Goal: Information Seeking & Learning: Check status

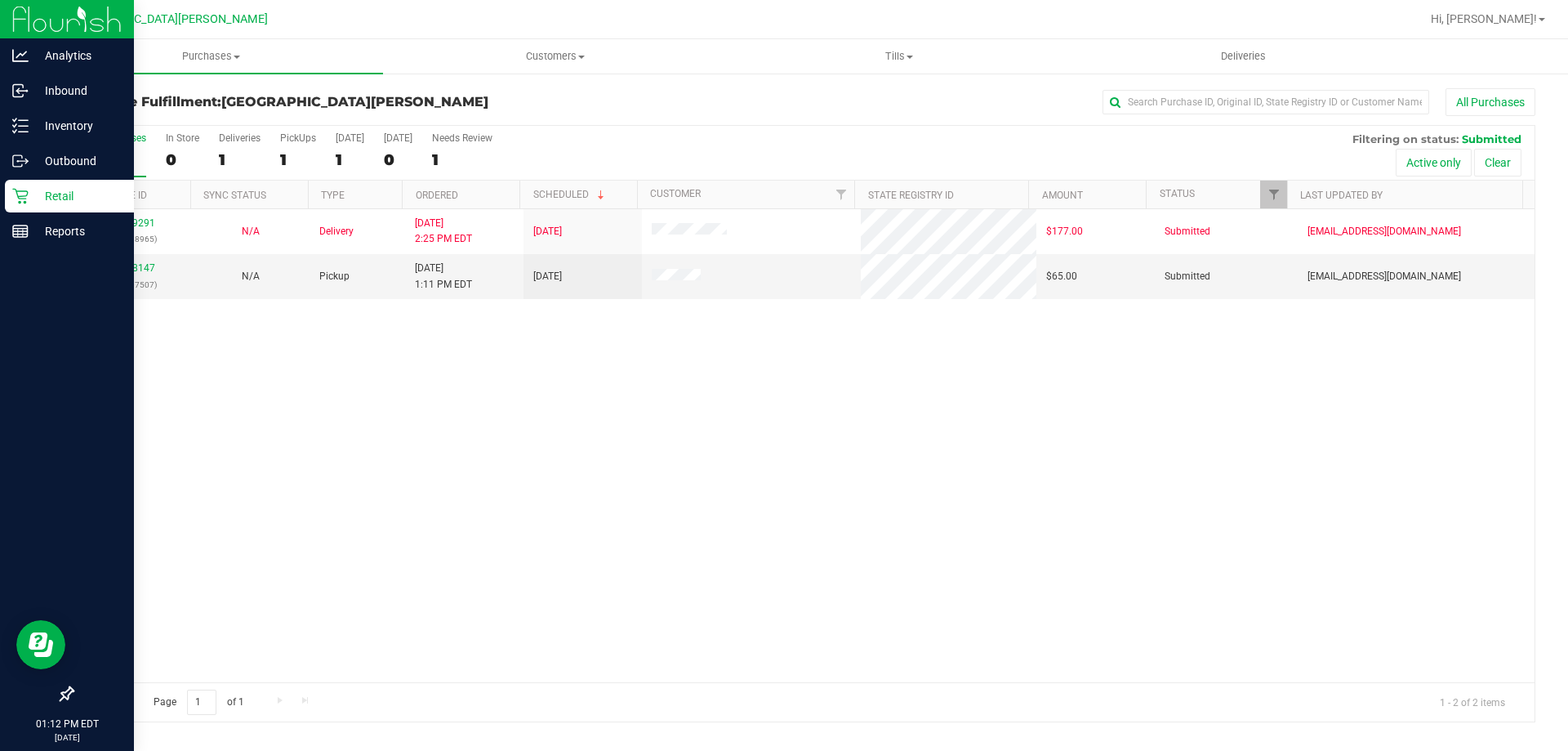
click at [47, 195] on p "Retail" at bounding box center [78, 197] width 98 height 20
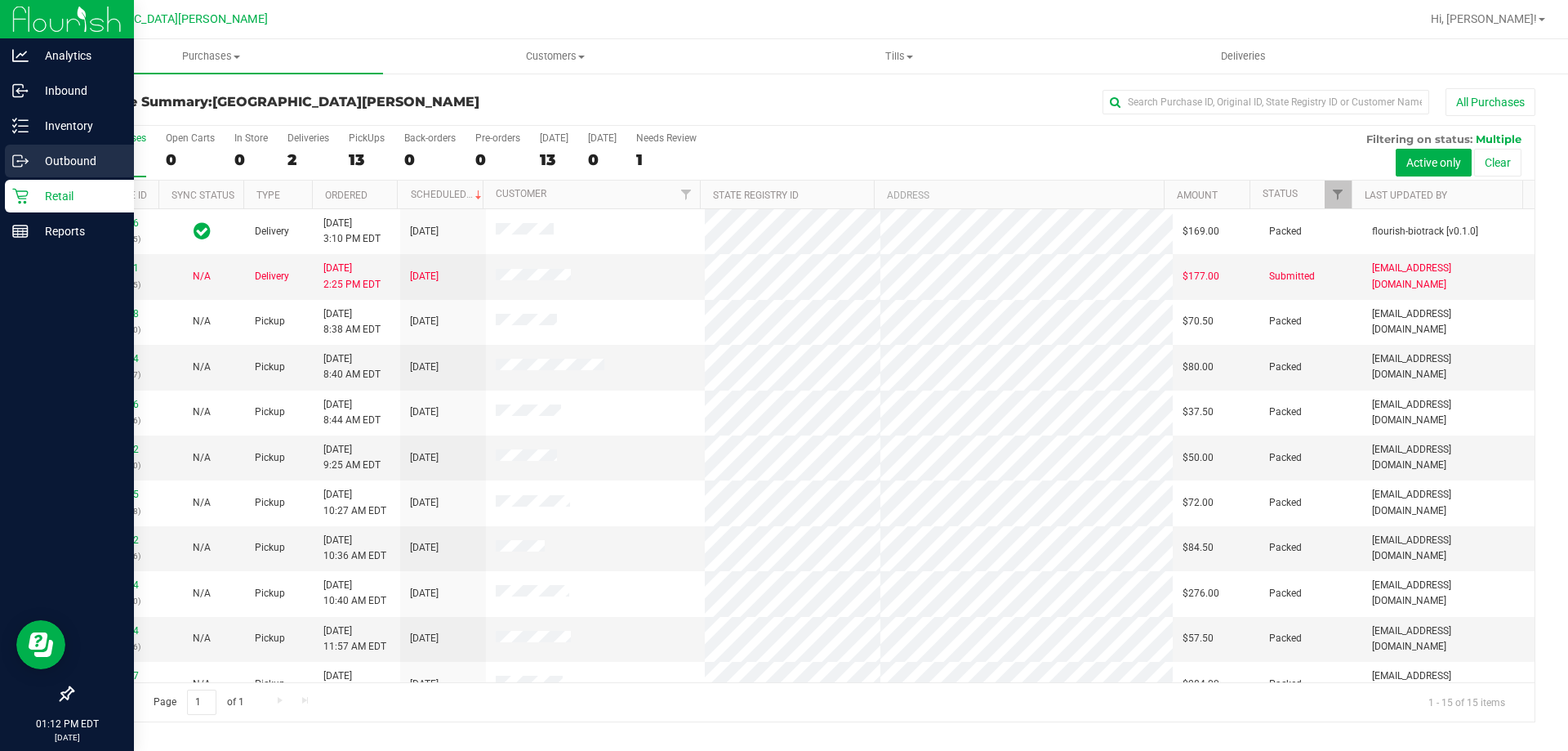
click at [72, 167] on p "Outbound" at bounding box center [78, 161] width 98 height 20
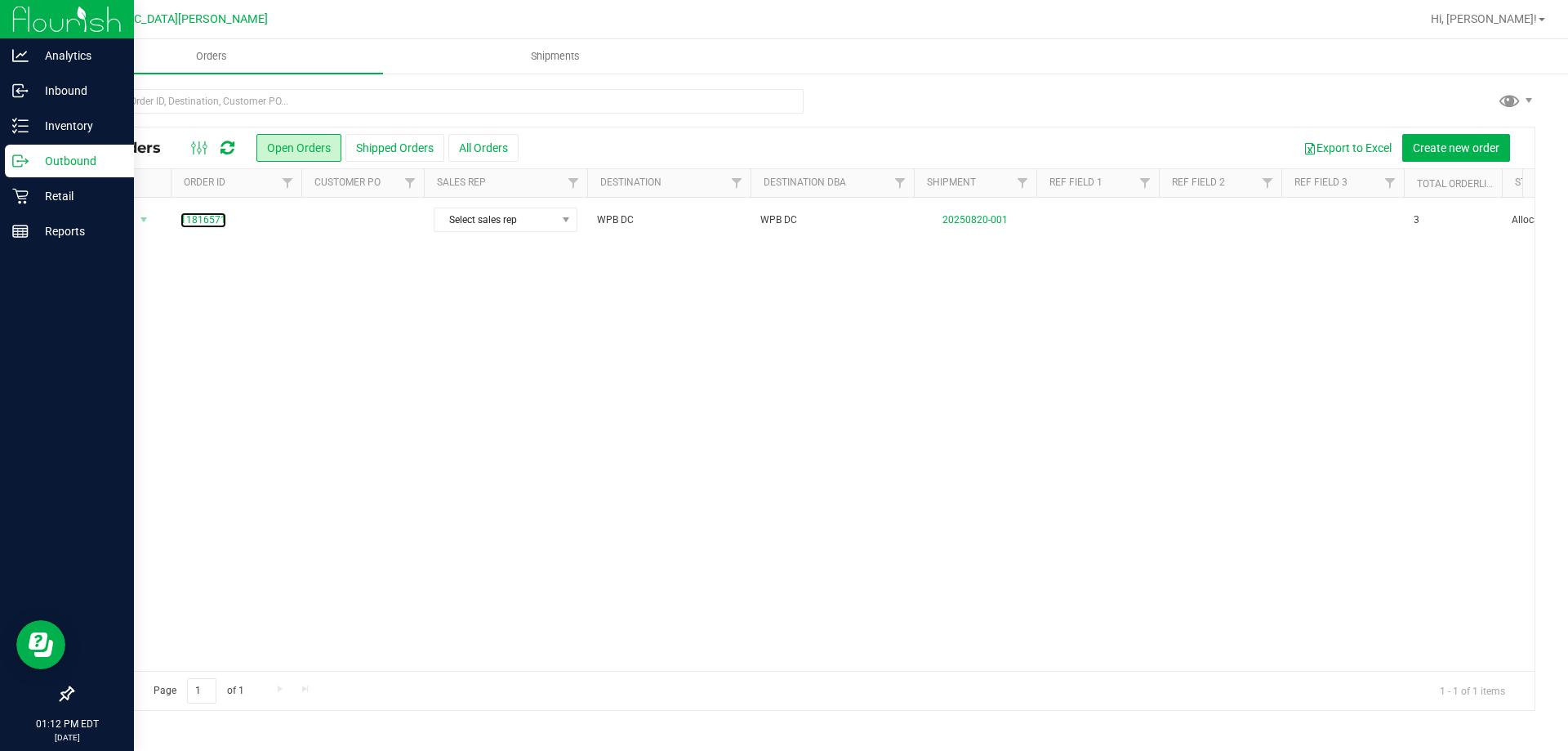
click at [213, 218] on link "11816571" at bounding box center [203, 219] width 45 height 15
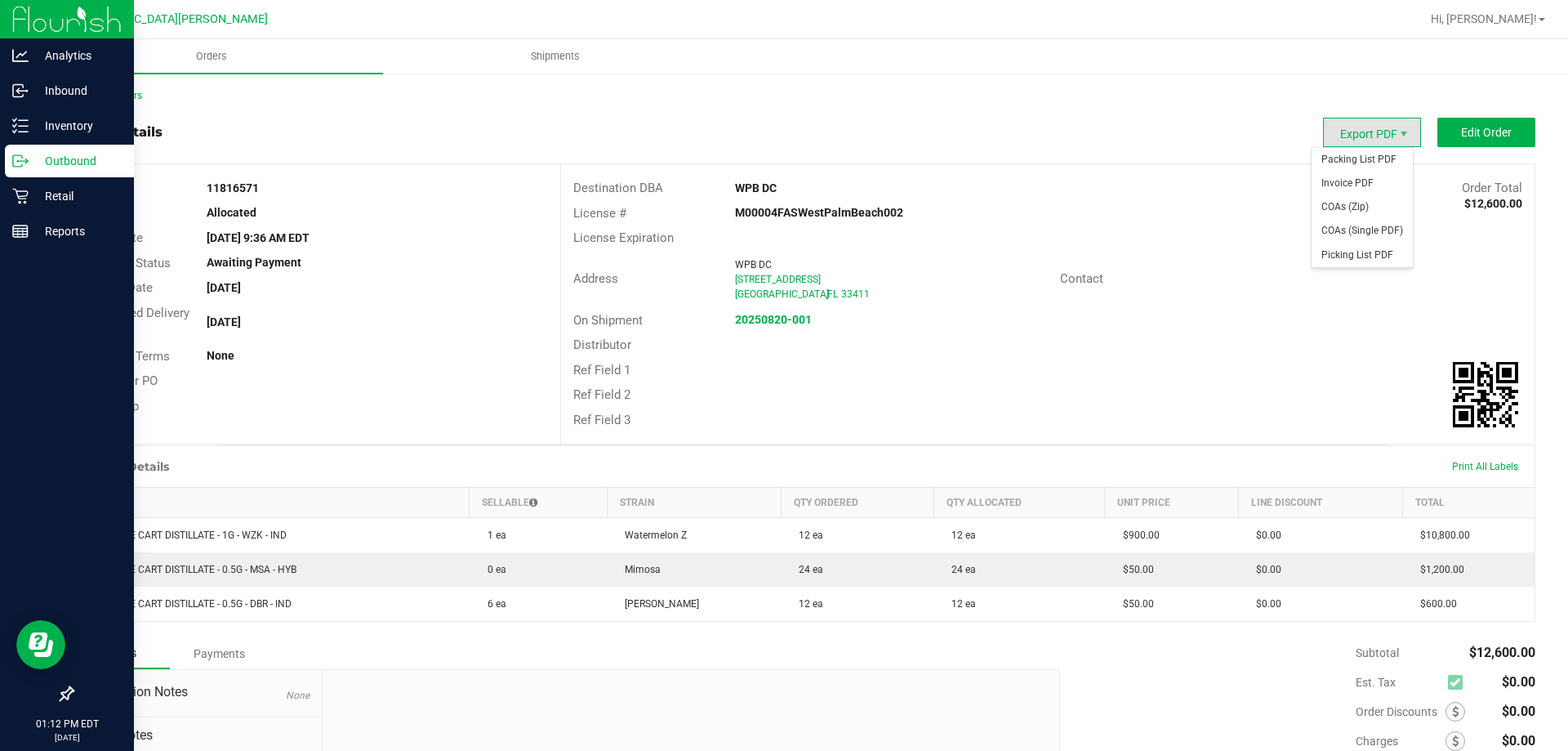
click at [1376, 141] on span "Export PDF" at bounding box center [1372, 132] width 98 height 29
click at [1371, 162] on span "Packing List PDF" at bounding box center [1362, 159] width 101 height 24
click at [37, 210] on div "Retail" at bounding box center [69, 196] width 129 height 33
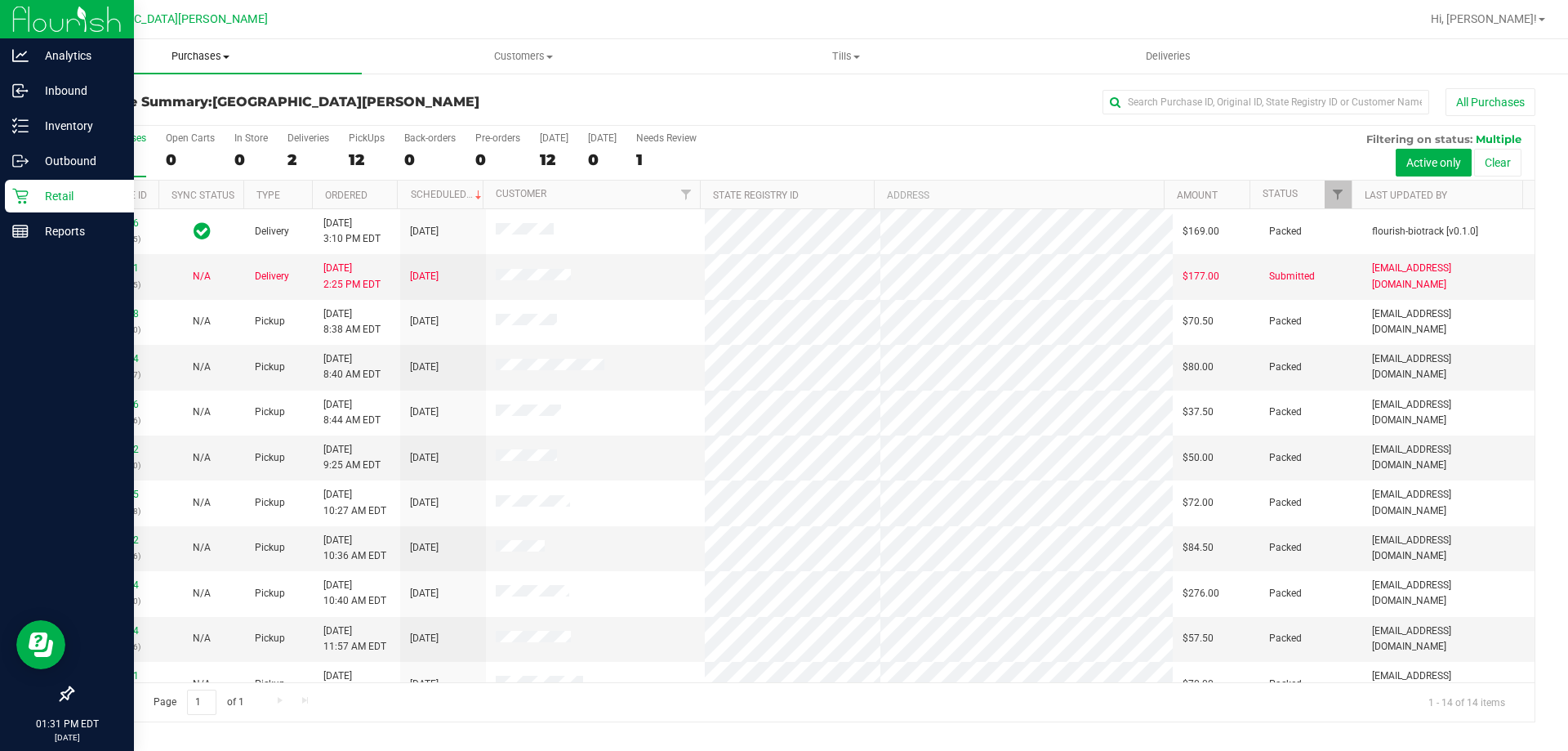
click at [208, 48] on uib-tab-heading "Purchases Summary of purchases Fulfillment All purchases" at bounding box center [200, 56] width 322 height 34
click at [133, 116] on span "Fulfillment" at bounding box center [90, 118] width 101 height 14
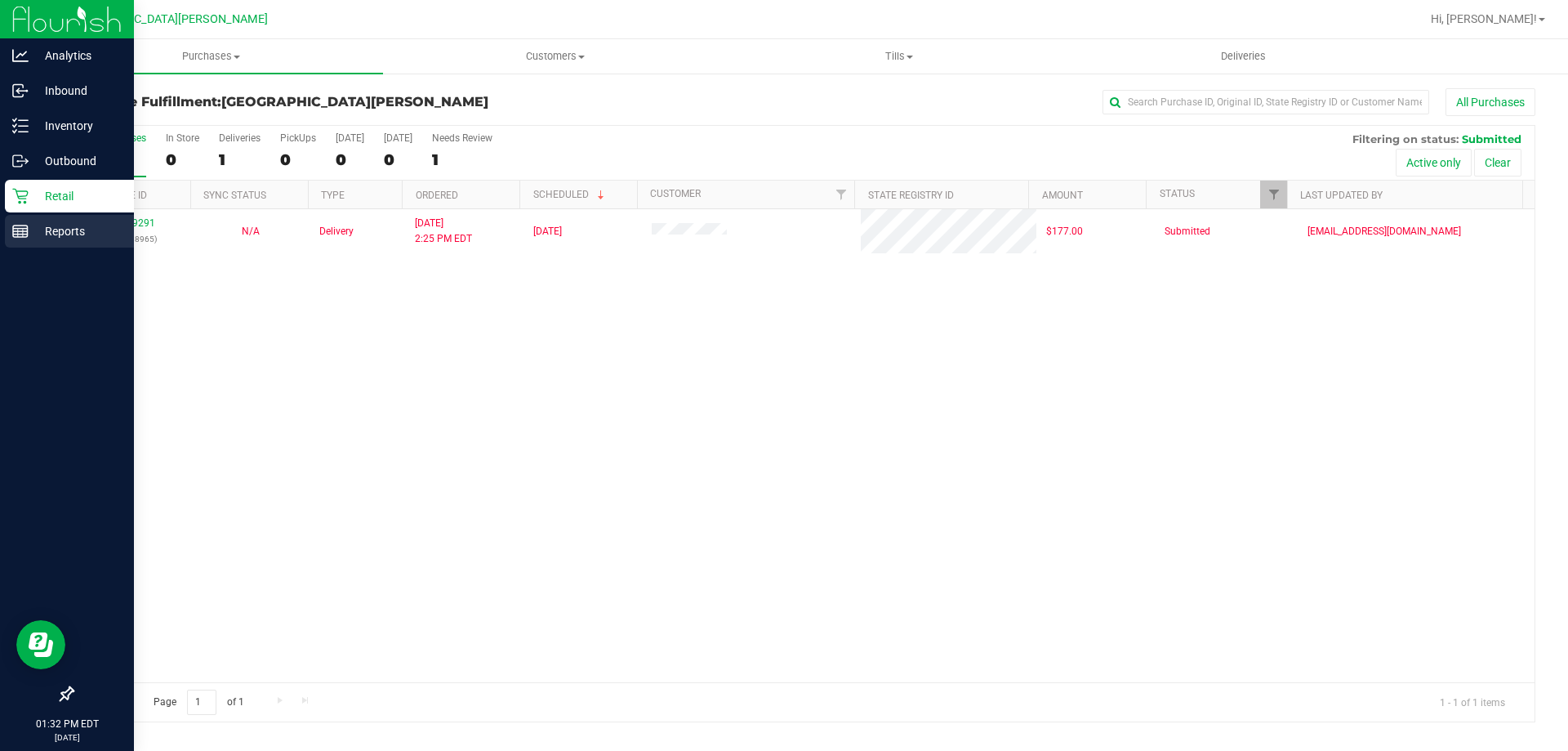
click at [37, 232] on p "Reports" at bounding box center [78, 231] width 98 height 20
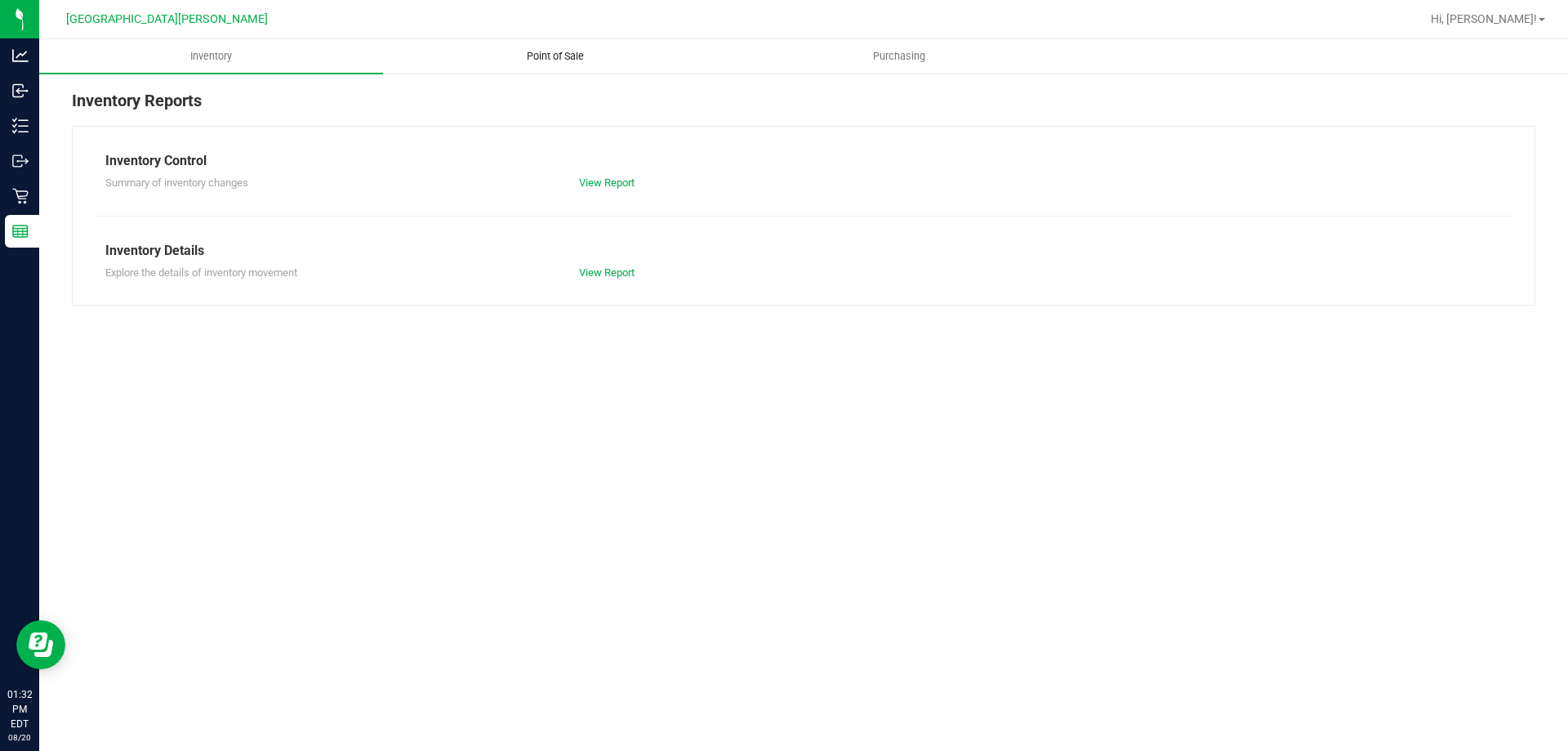
click at [565, 46] on uib-tab-heading "Point of Sale" at bounding box center [555, 56] width 342 height 33
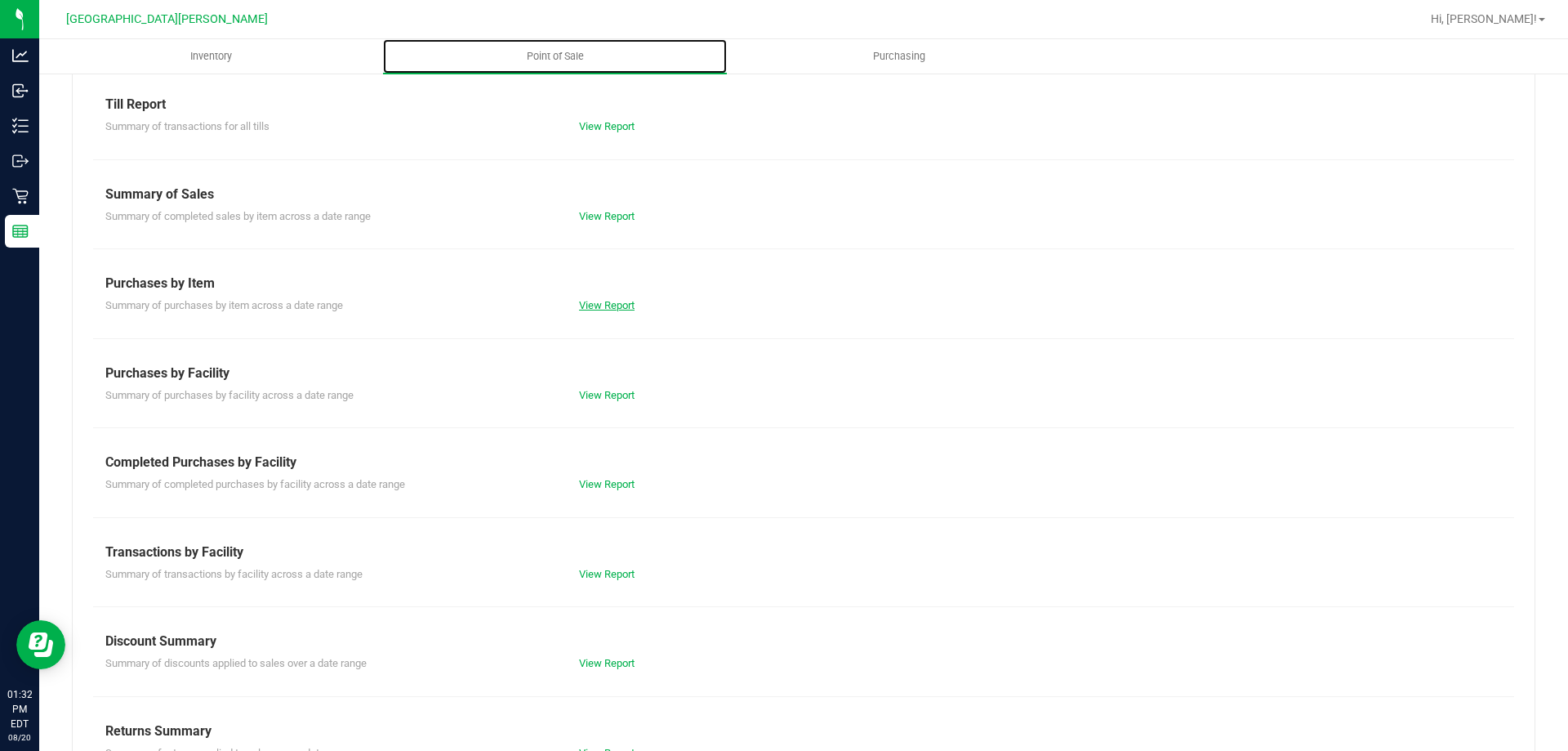
scroll to position [108, 0]
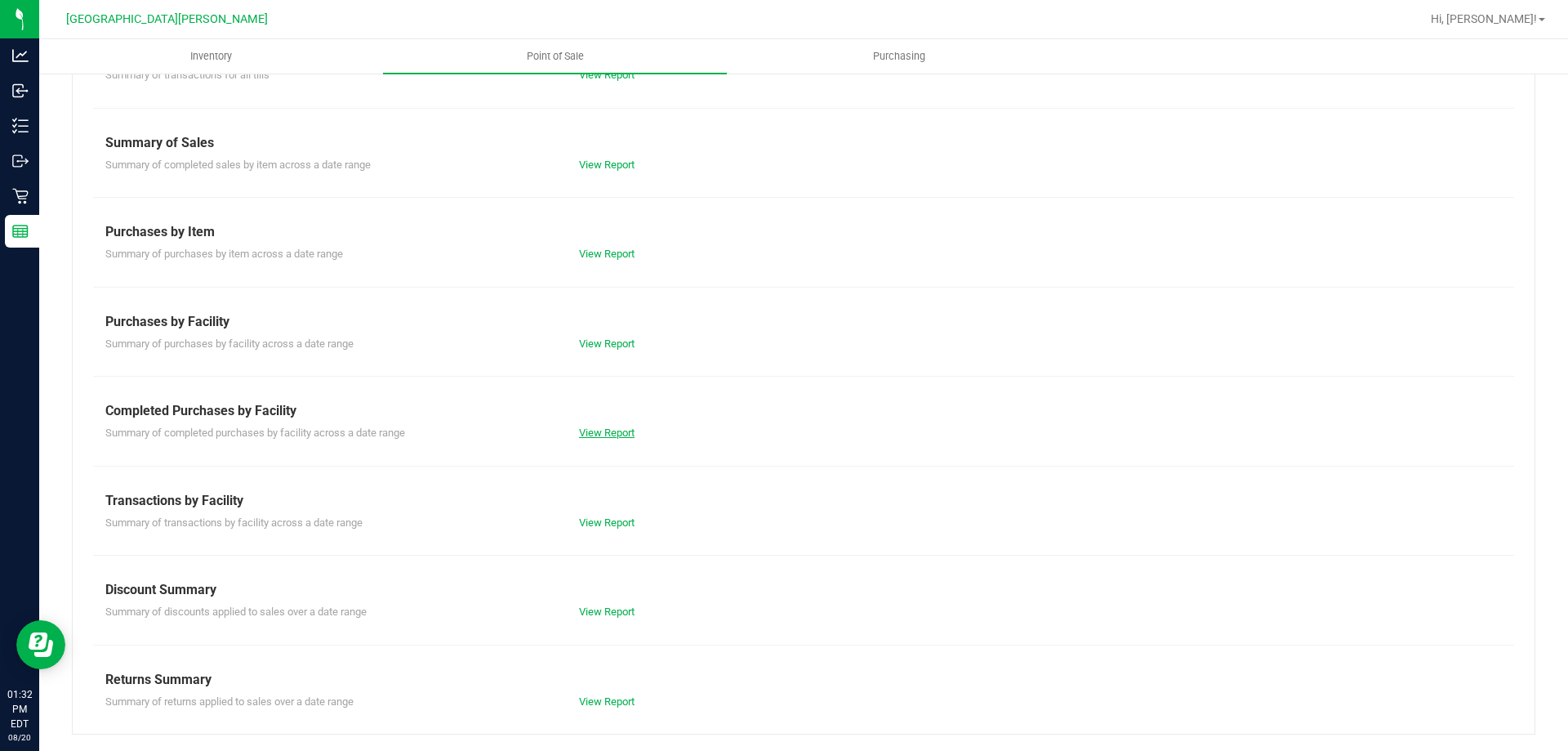
click at [593, 431] on link "View Report" at bounding box center [606, 433] width 55 height 13
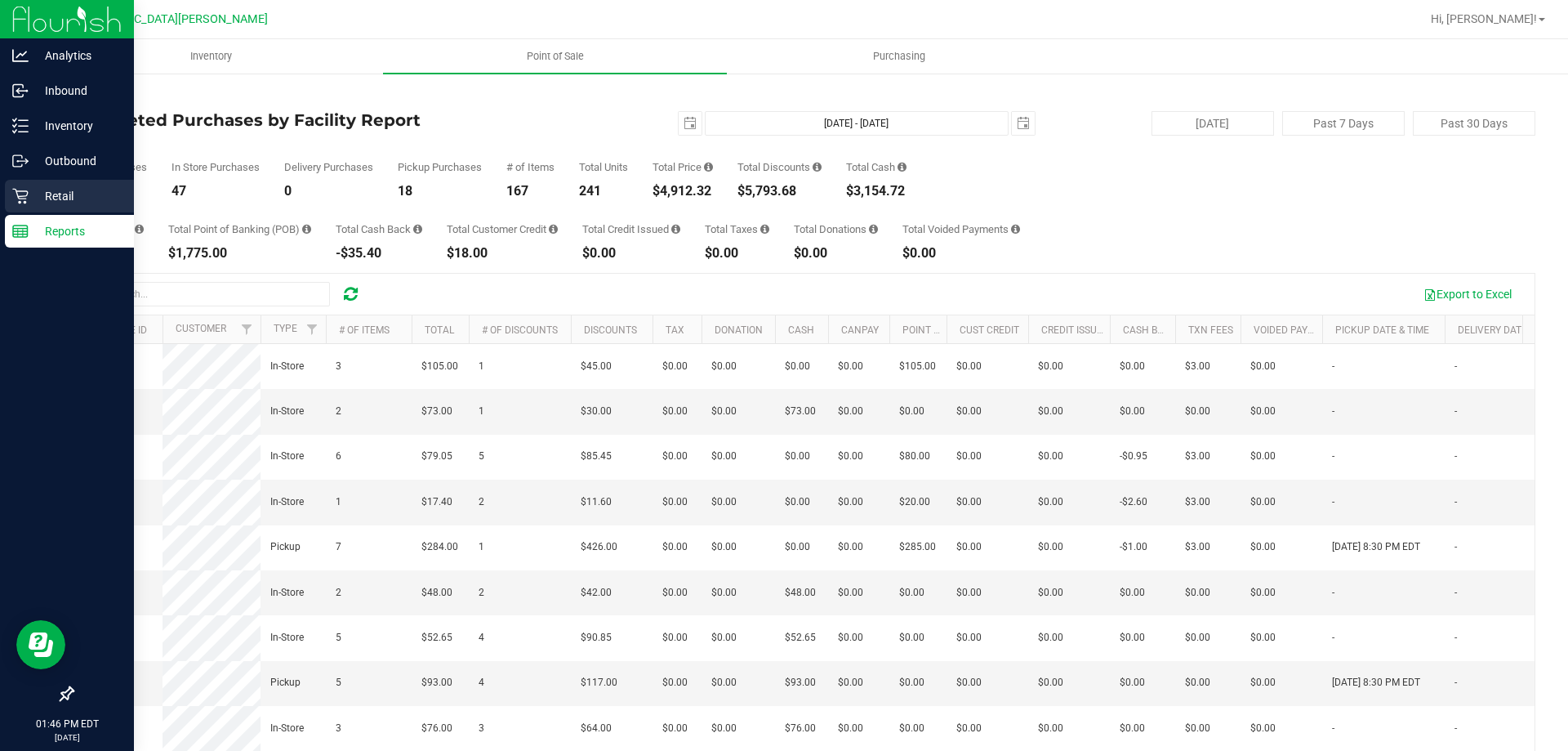
click at [1, 207] on link "Retail" at bounding box center [67, 197] width 134 height 35
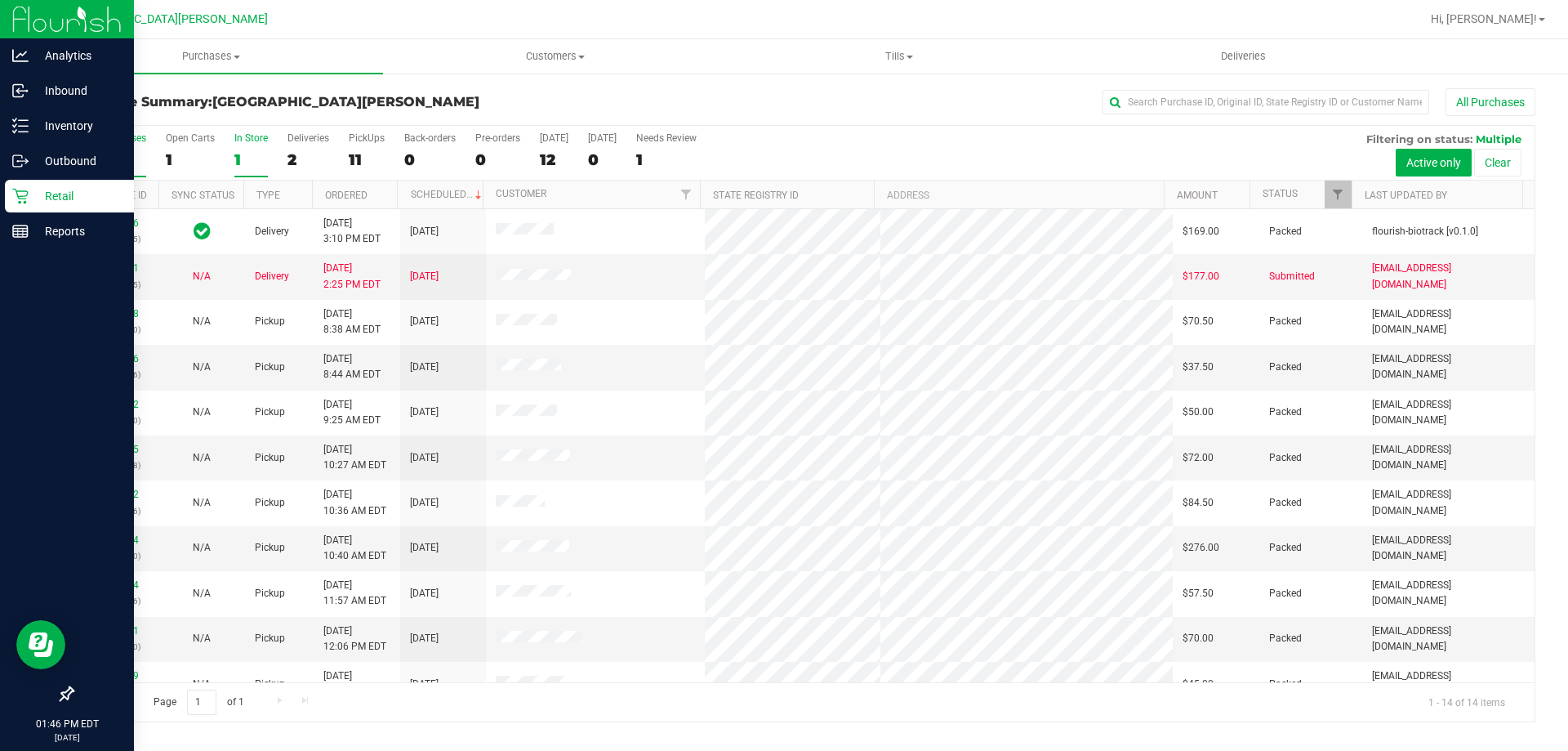
click at [247, 140] on div "In Store" at bounding box center [251, 138] width 34 height 12
click at [0, 0] on input "In Store 1" at bounding box center [0, 0] width 0 height 0
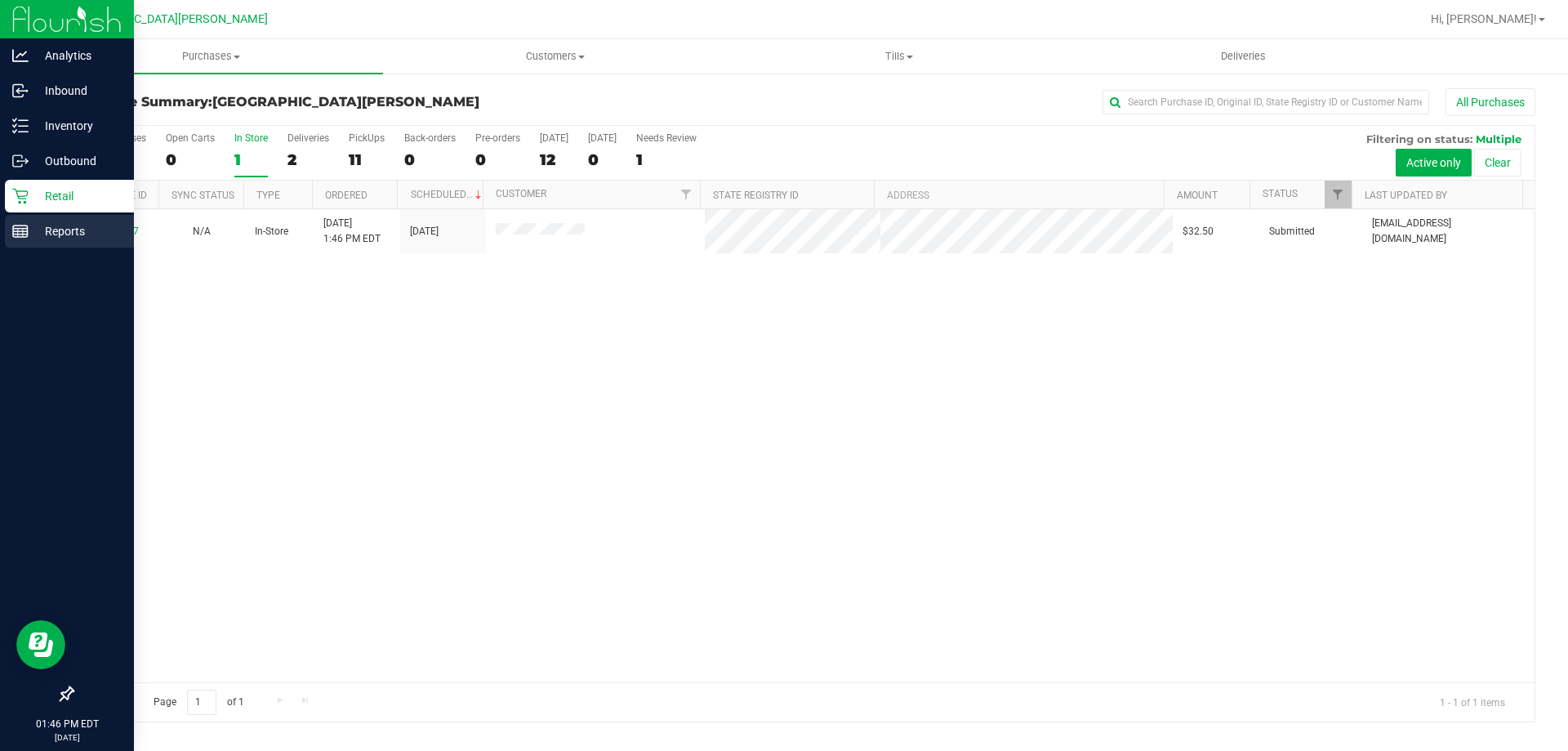
click at [24, 226] on icon at bounding box center [21, 231] width 16 height 16
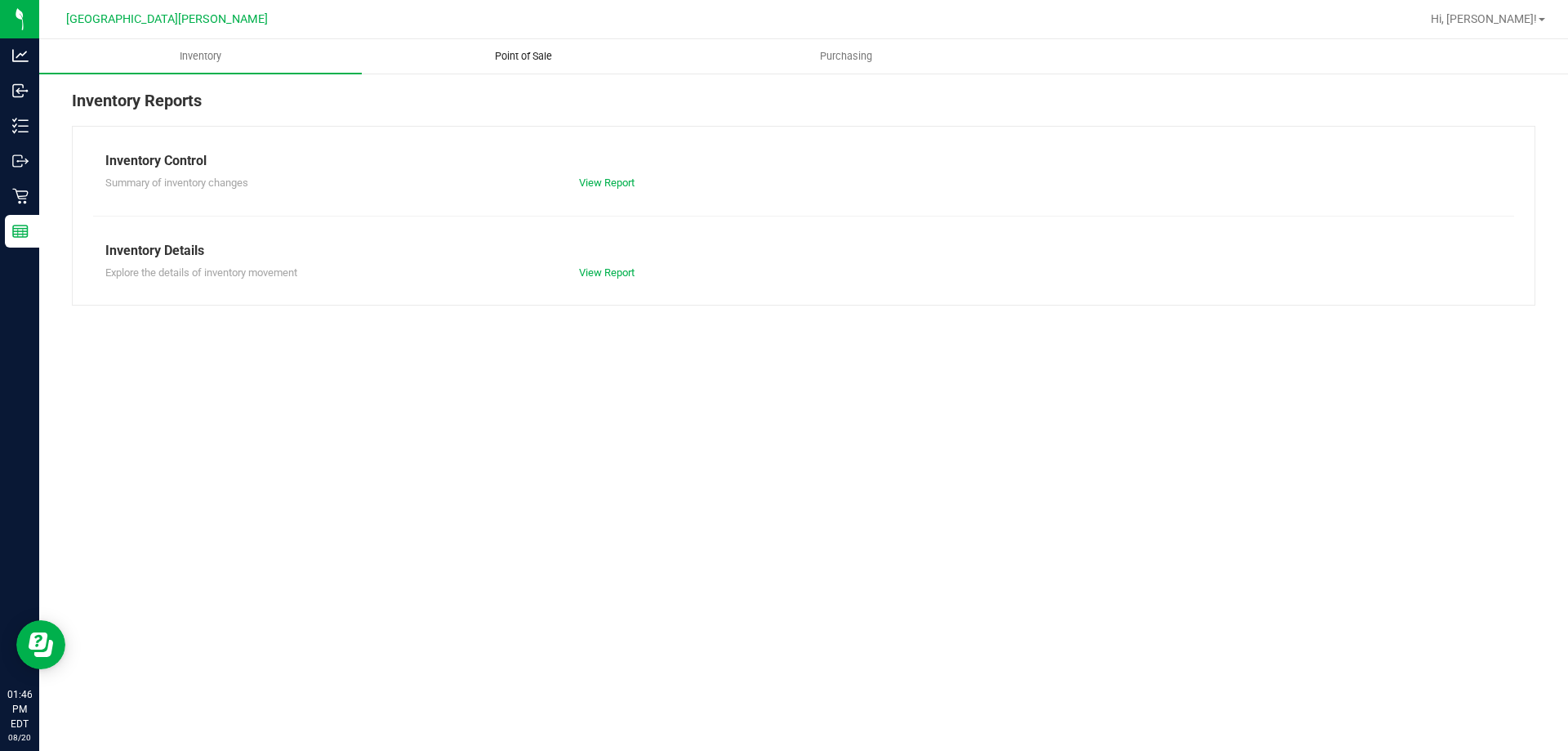
click at [515, 58] on span "Point of Sale" at bounding box center [524, 56] width 101 height 14
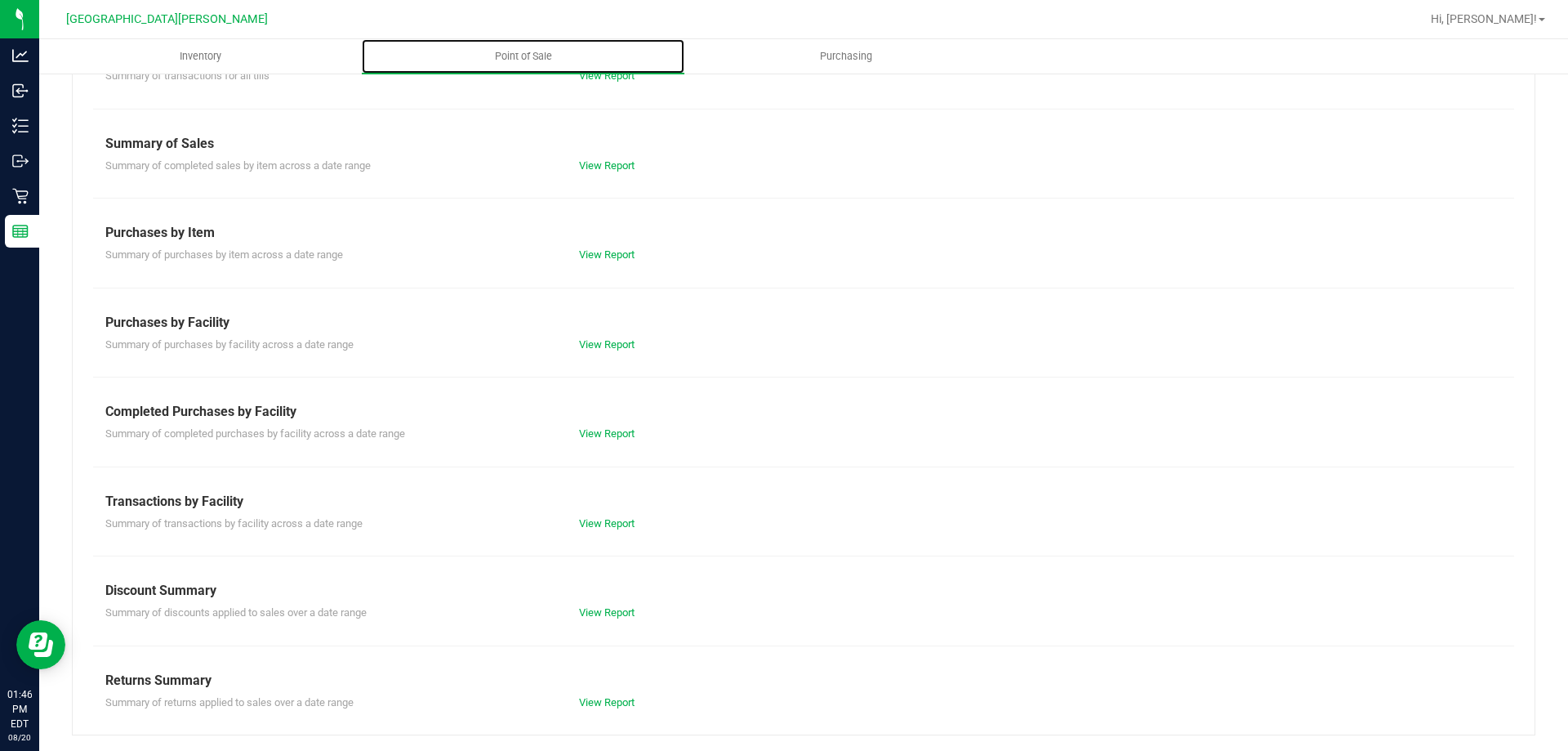
scroll to position [108, 0]
click at [607, 434] on link "View Report" at bounding box center [606, 433] width 55 height 13
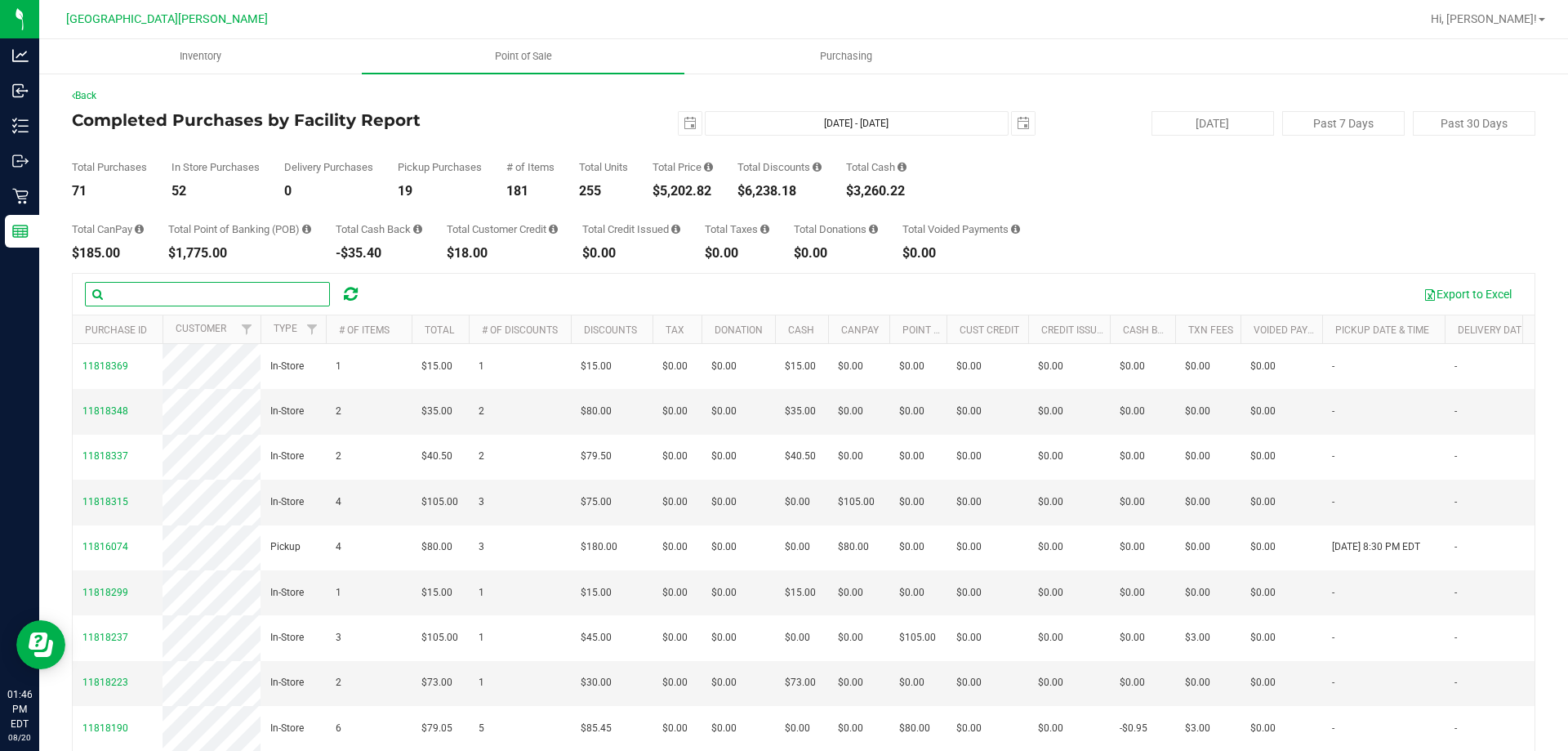
click at [144, 288] on input "text" at bounding box center [207, 294] width 245 height 24
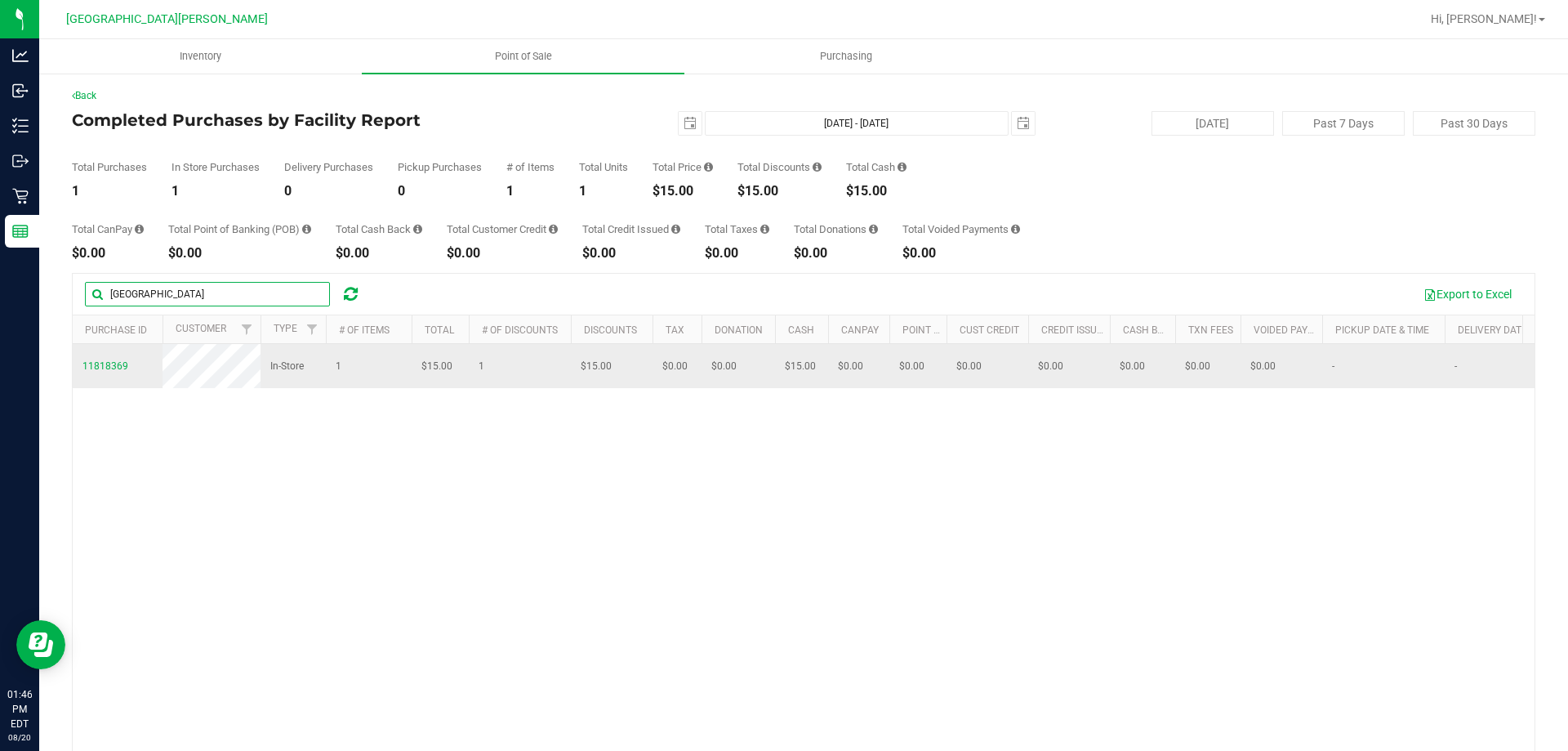
type input "[GEOGRAPHIC_DATA]"
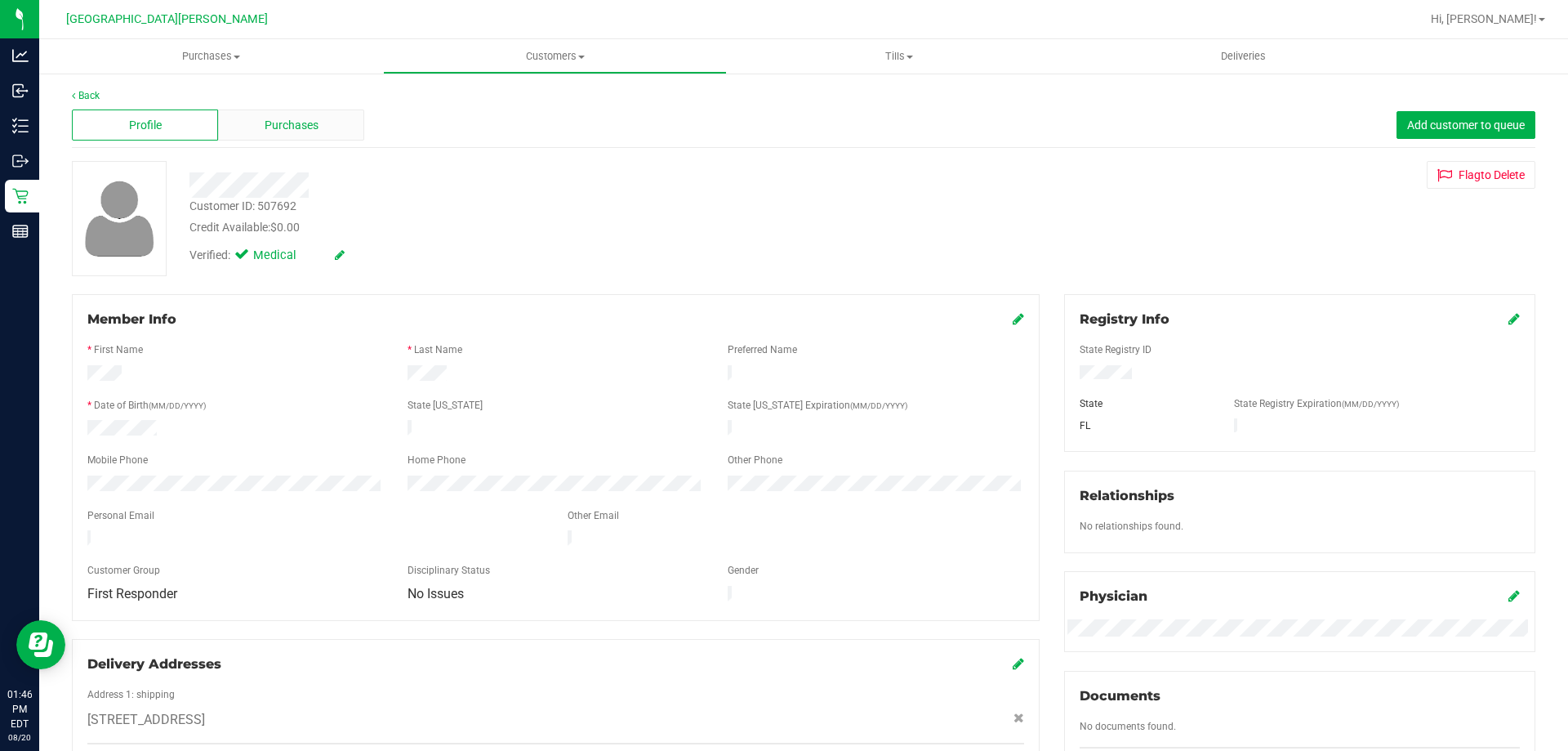
click at [333, 120] on div "Purchases" at bounding box center [291, 125] width 146 height 31
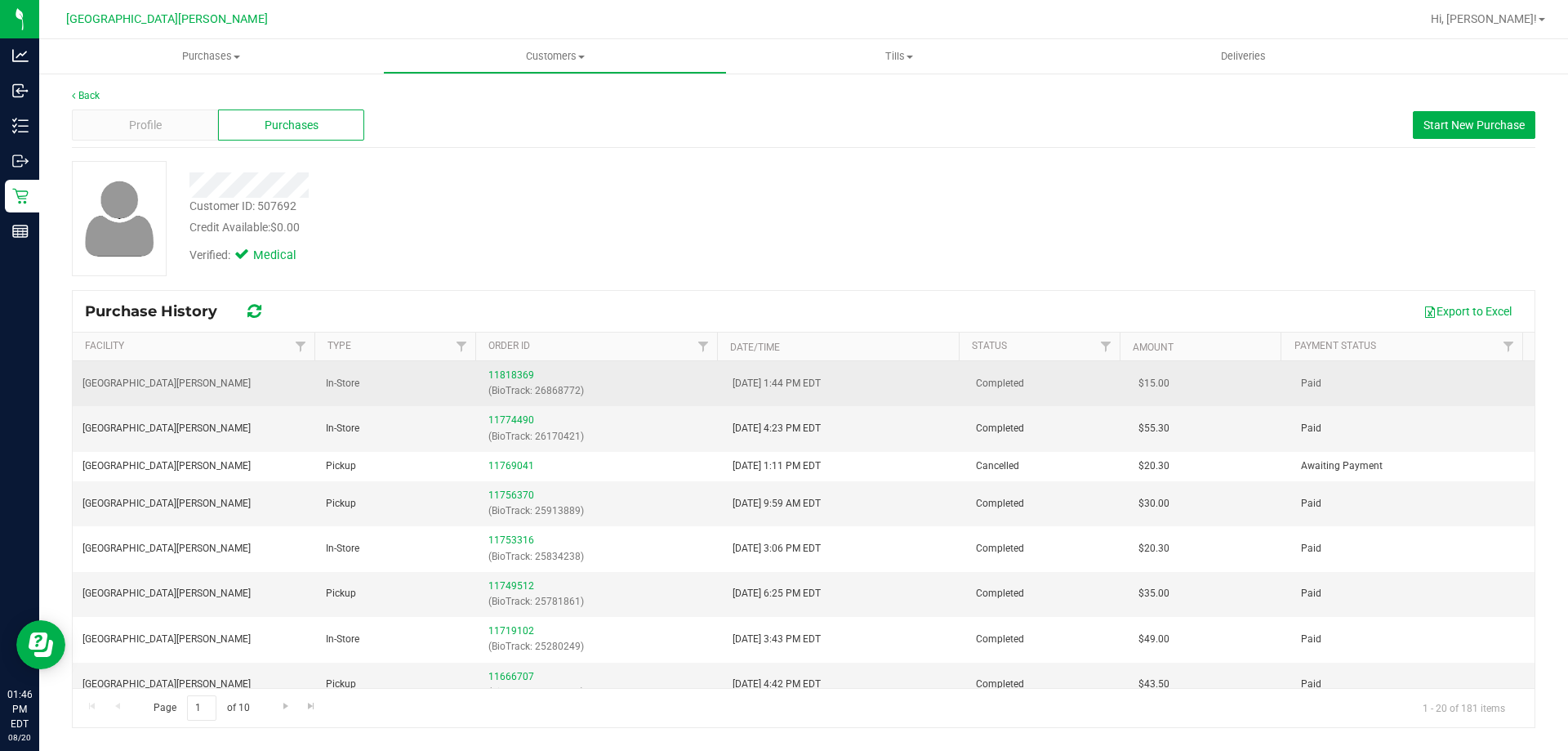
click at [521, 387] on p "(BioTrack: 26868772)" at bounding box center [600, 390] width 224 height 15
click at [519, 374] on link "11818369" at bounding box center [511, 375] width 45 height 12
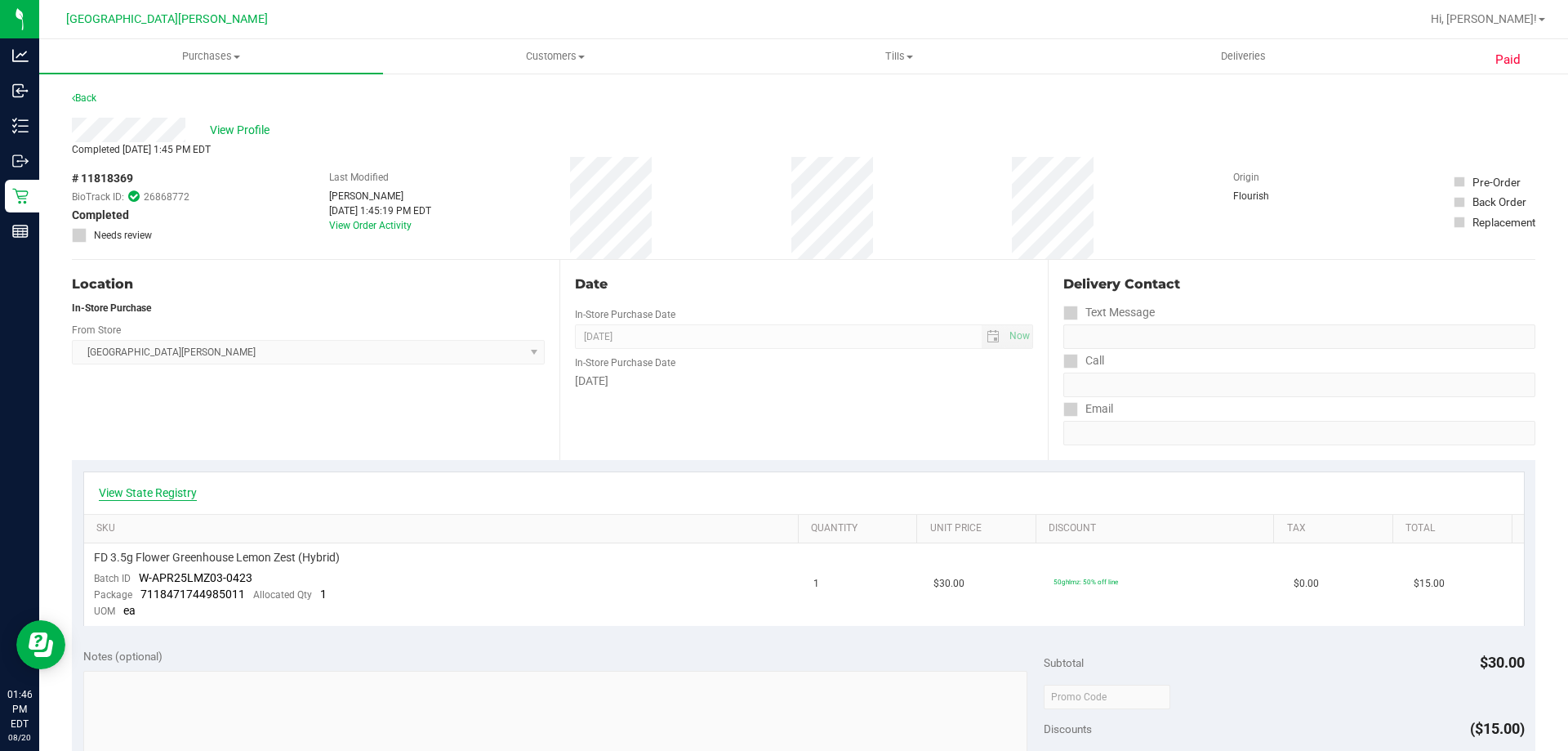
click at [159, 494] on link "View State Registry" at bounding box center [148, 493] width 98 height 16
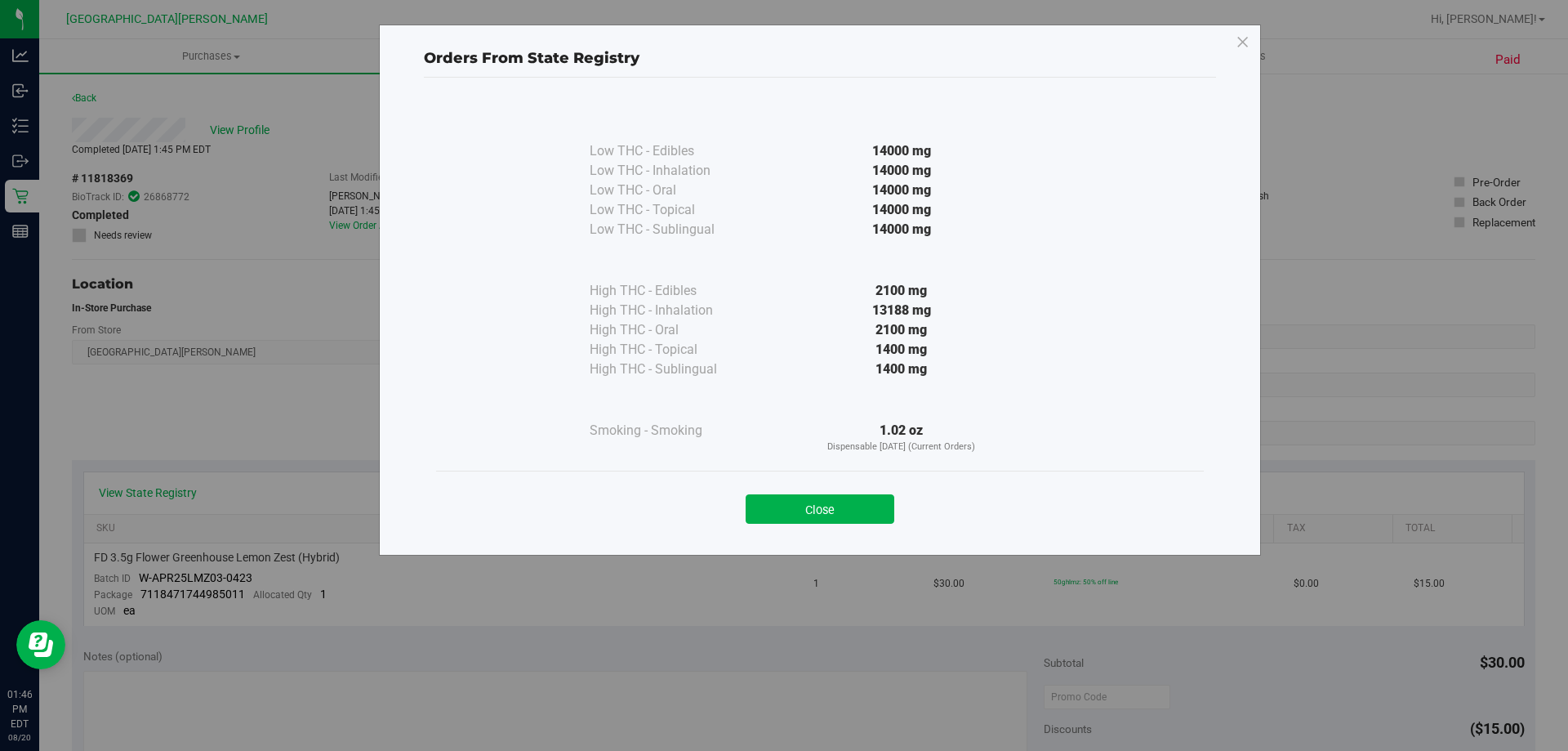
click at [715, 500] on div "Close" at bounding box center [820, 504] width 744 height 41
click at [780, 505] on button "Close" at bounding box center [820, 508] width 149 height 29
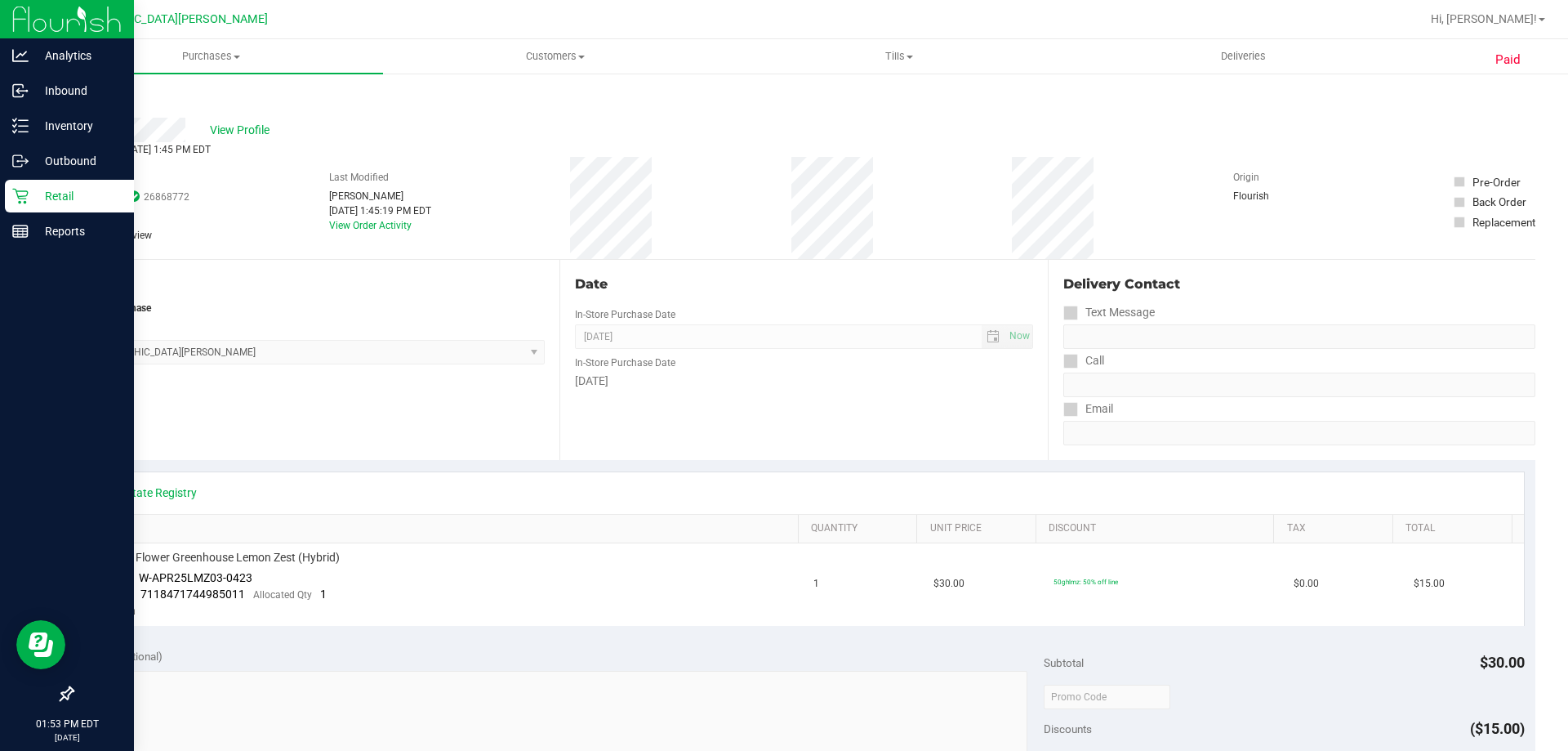
click at [10, 195] on div "Retail" at bounding box center [69, 196] width 129 height 33
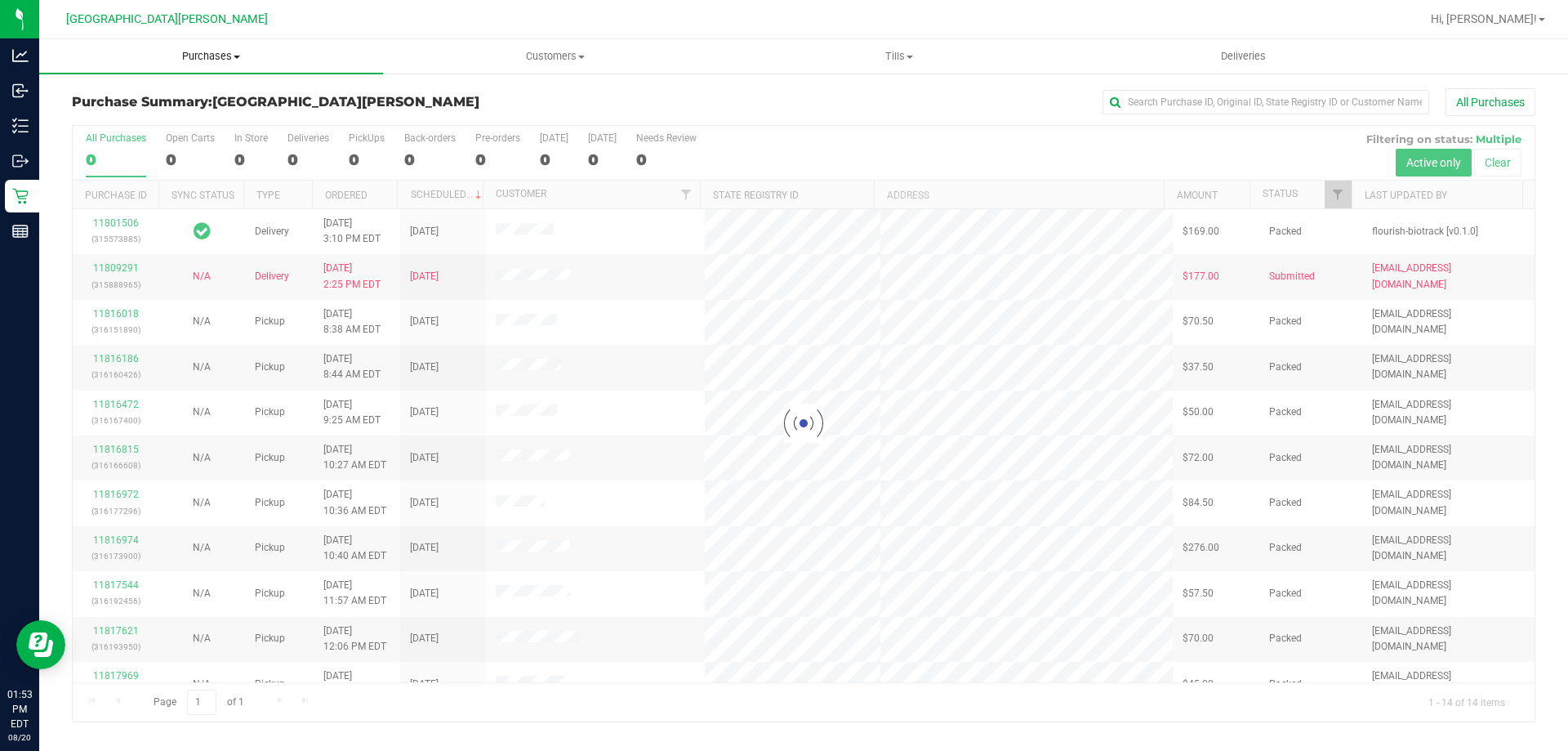
click at [212, 54] on span "Purchases" at bounding box center [211, 56] width 344 height 14
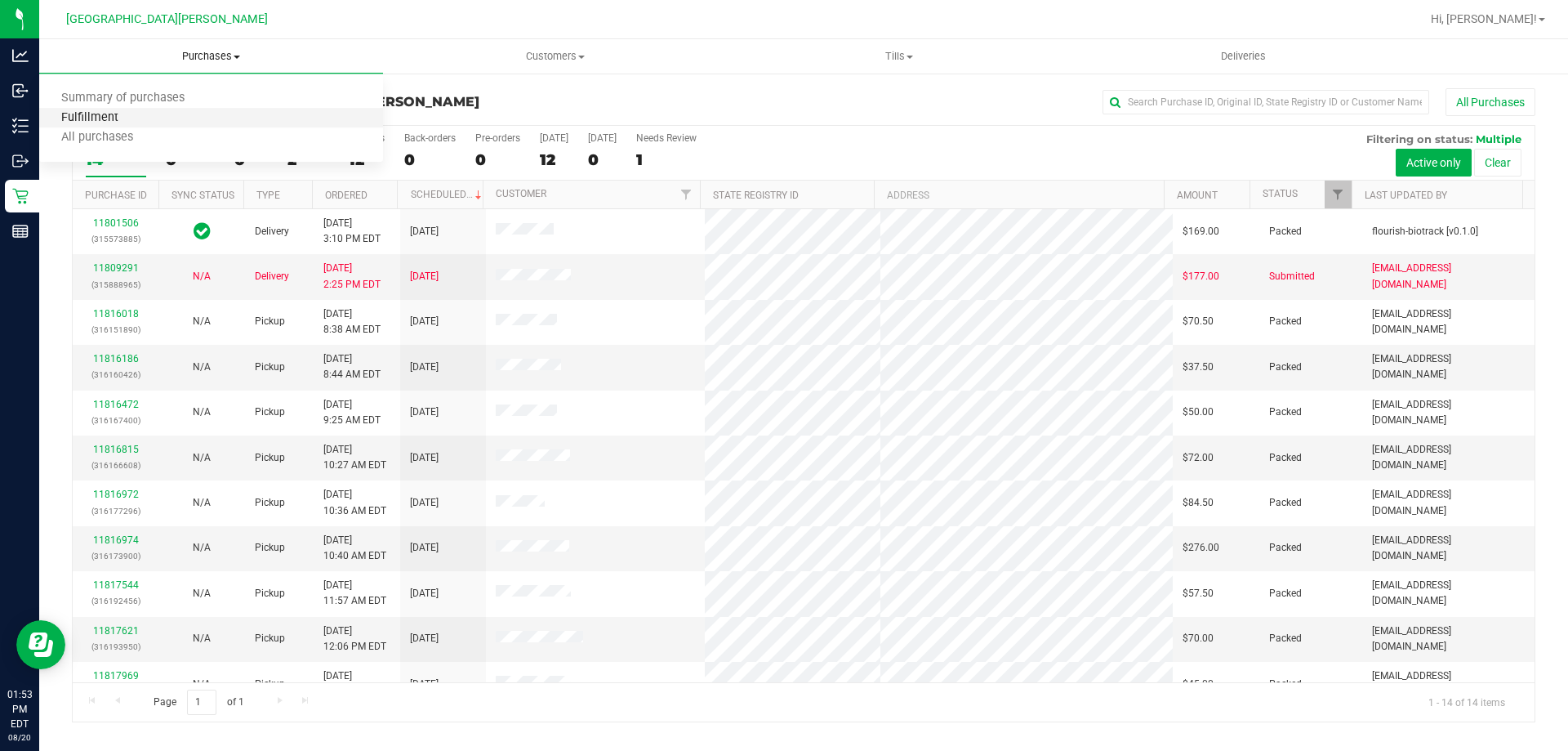
click at [111, 125] on span "Fulfillment" at bounding box center [90, 118] width 101 height 14
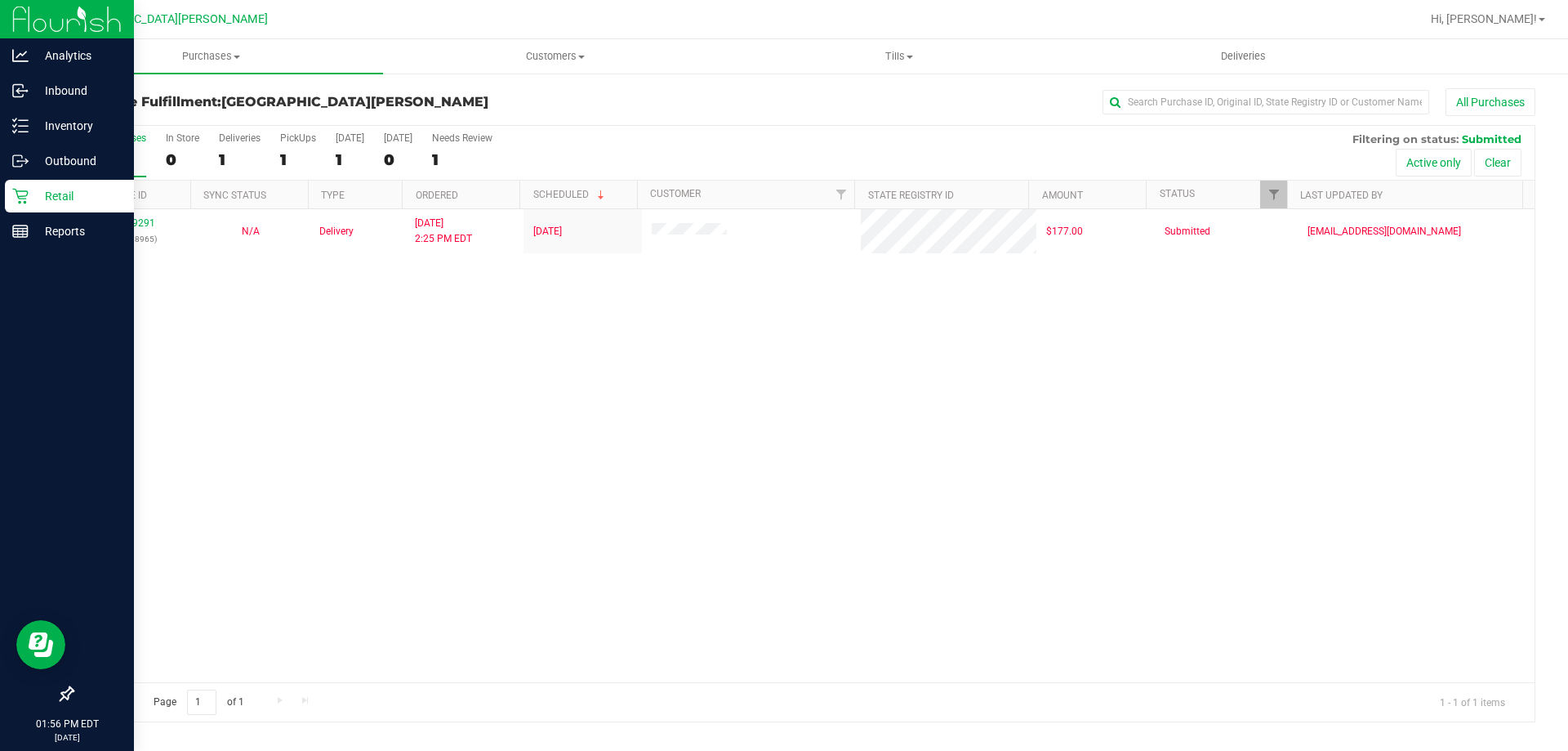
click at [15, 194] on icon at bounding box center [21, 196] width 16 height 16
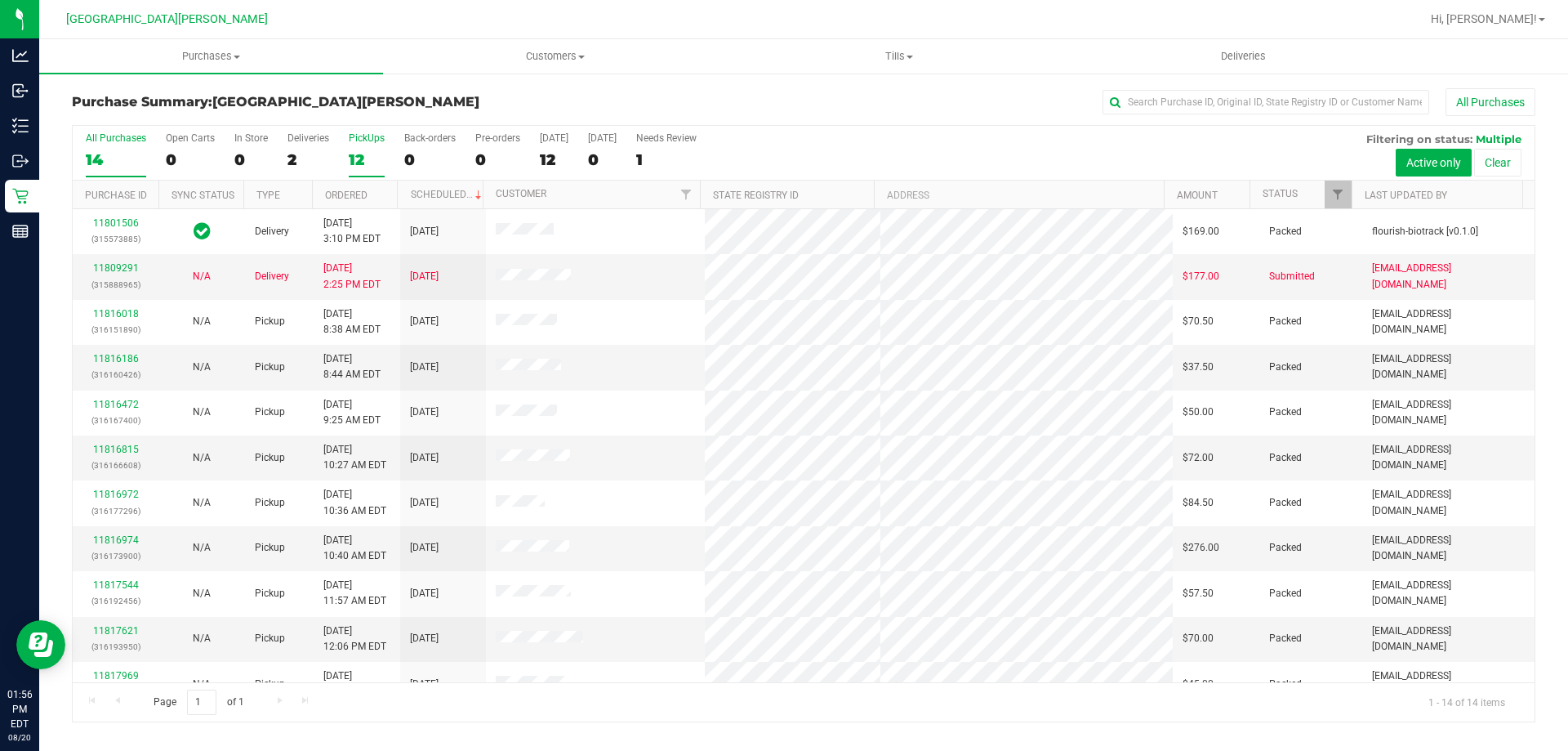
click at [364, 150] on div "12" at bounding box center [367, 159] width 36 height 19
click at [0, 0] on input "PickUps 12" at bounding box center [0, 0] width 0 height 0
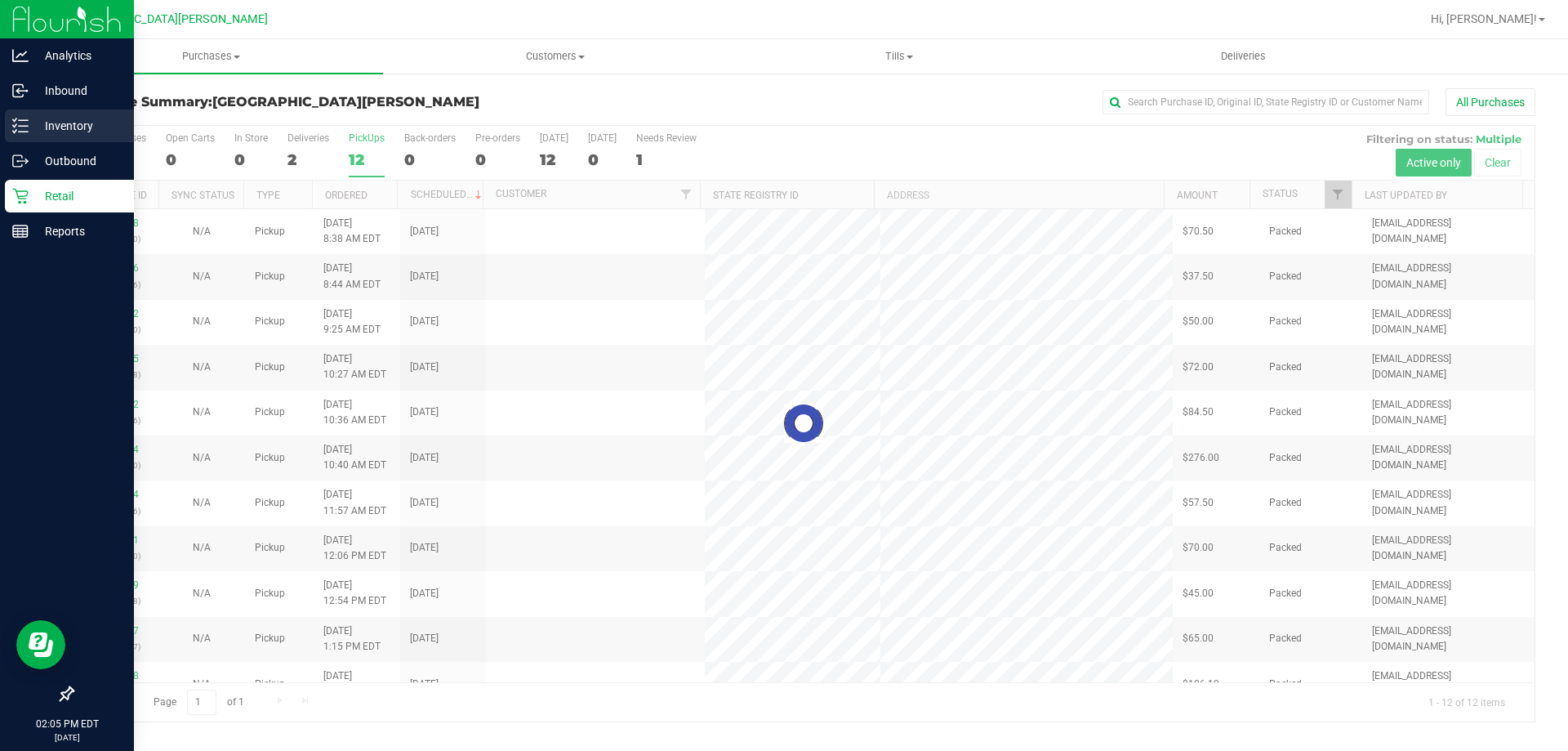
click at [53, 119] on p "Inventory" at bounding box center [78, 126] width 98 height 20
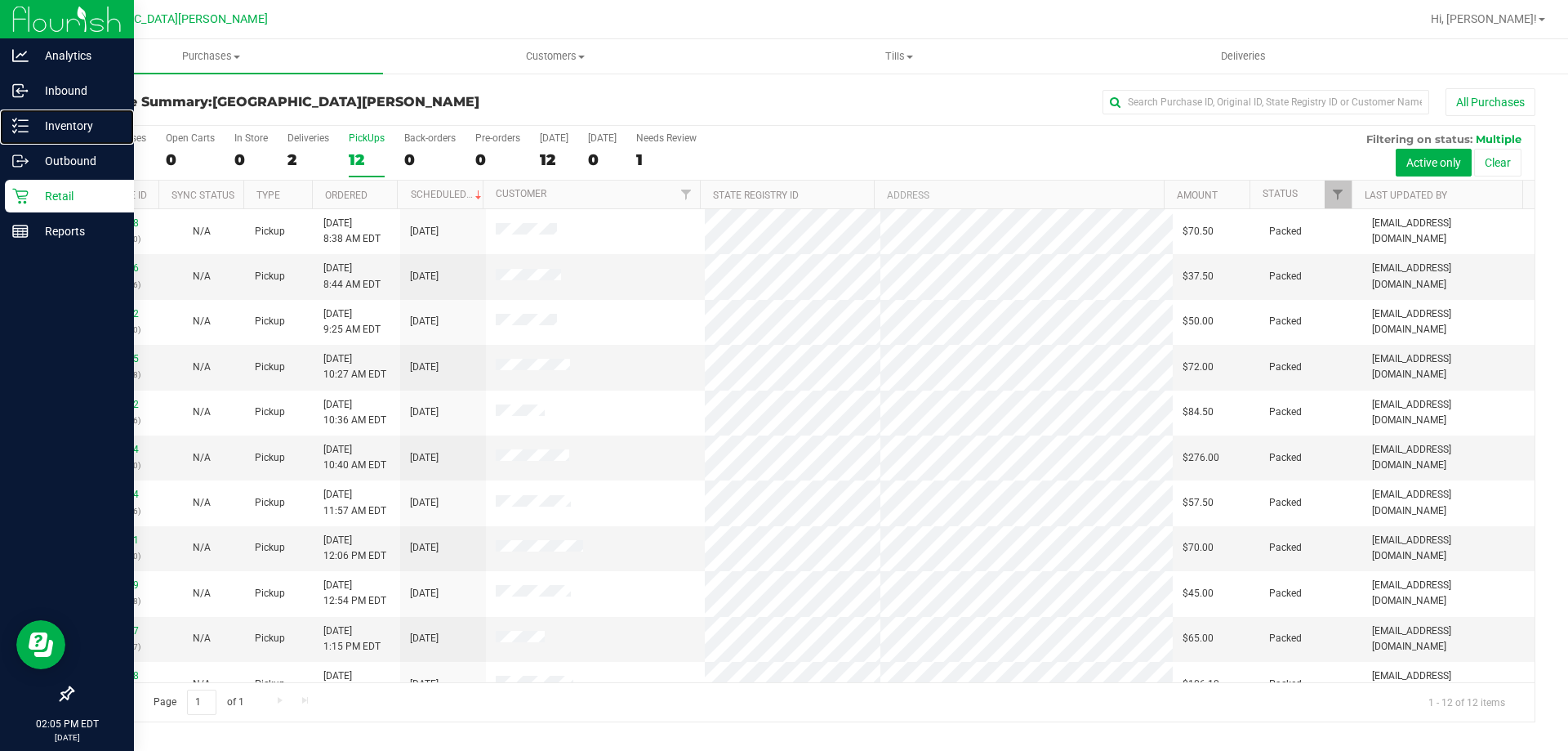
click at [53, 119] on p "Inventory" at bounding box center [78, 126] width 98 height 20
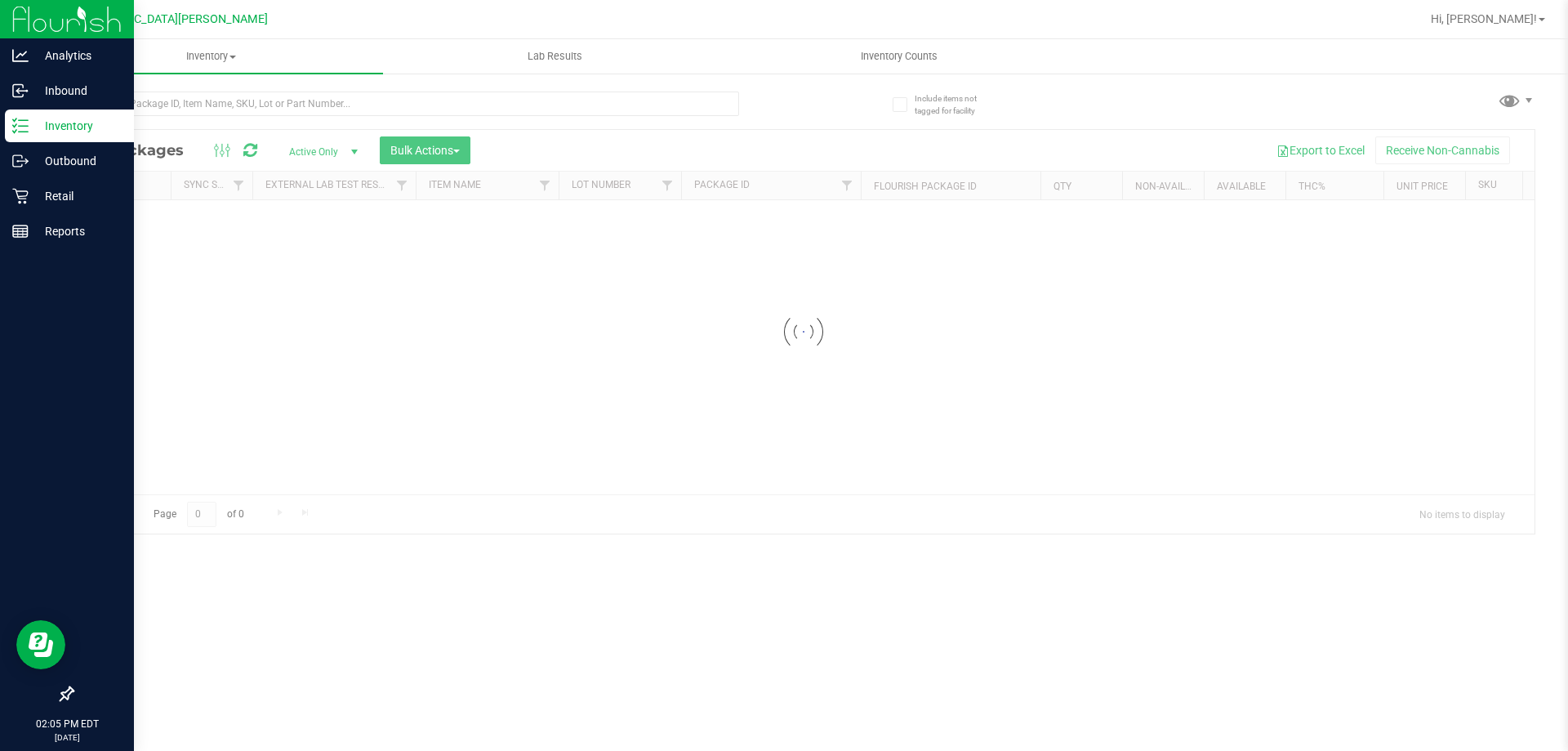
click at [162, 116] on div at bounding box center [405, 110] width 668 height 37
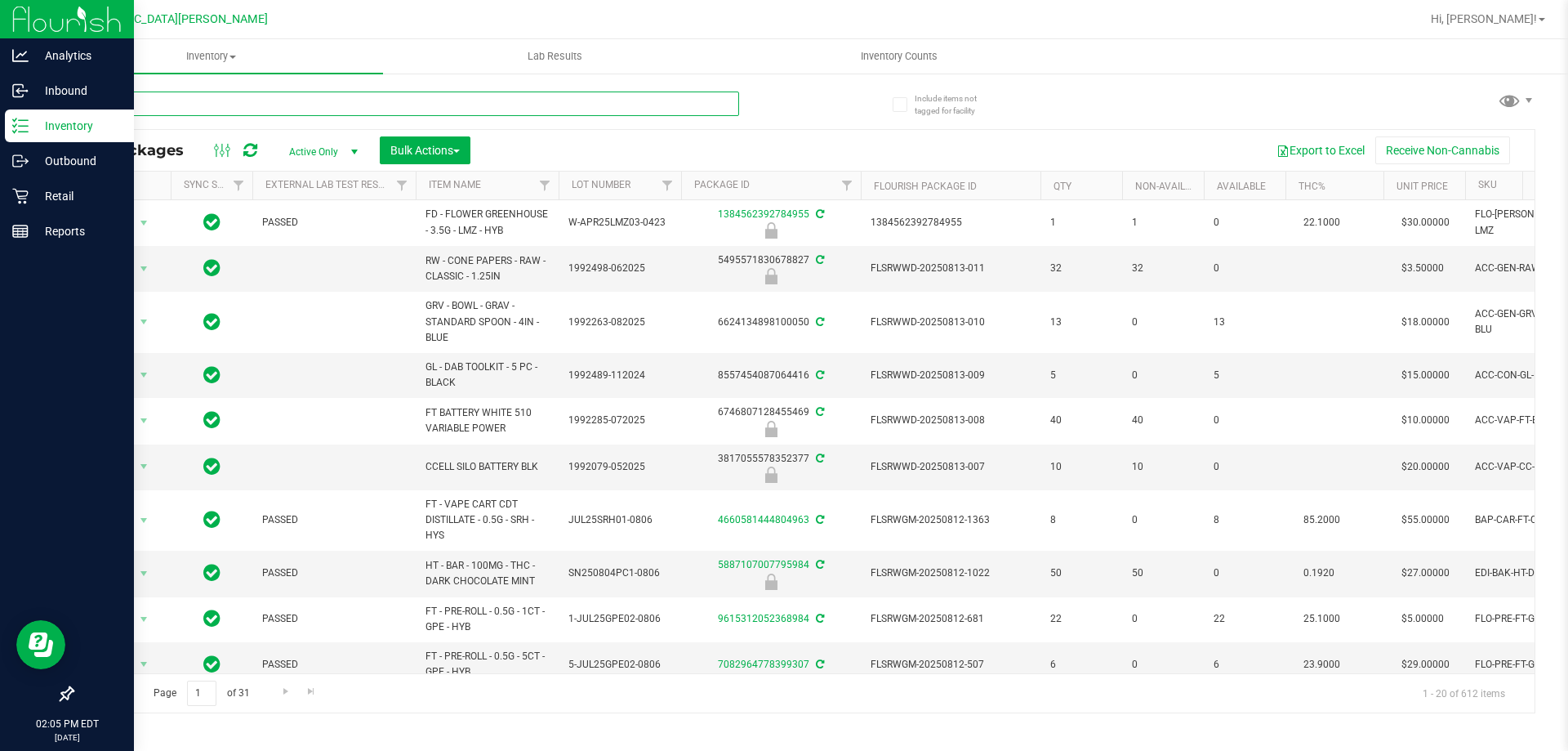
click at [162, 94] on input "text" at bounding box center [405, 103] width 668 height 24
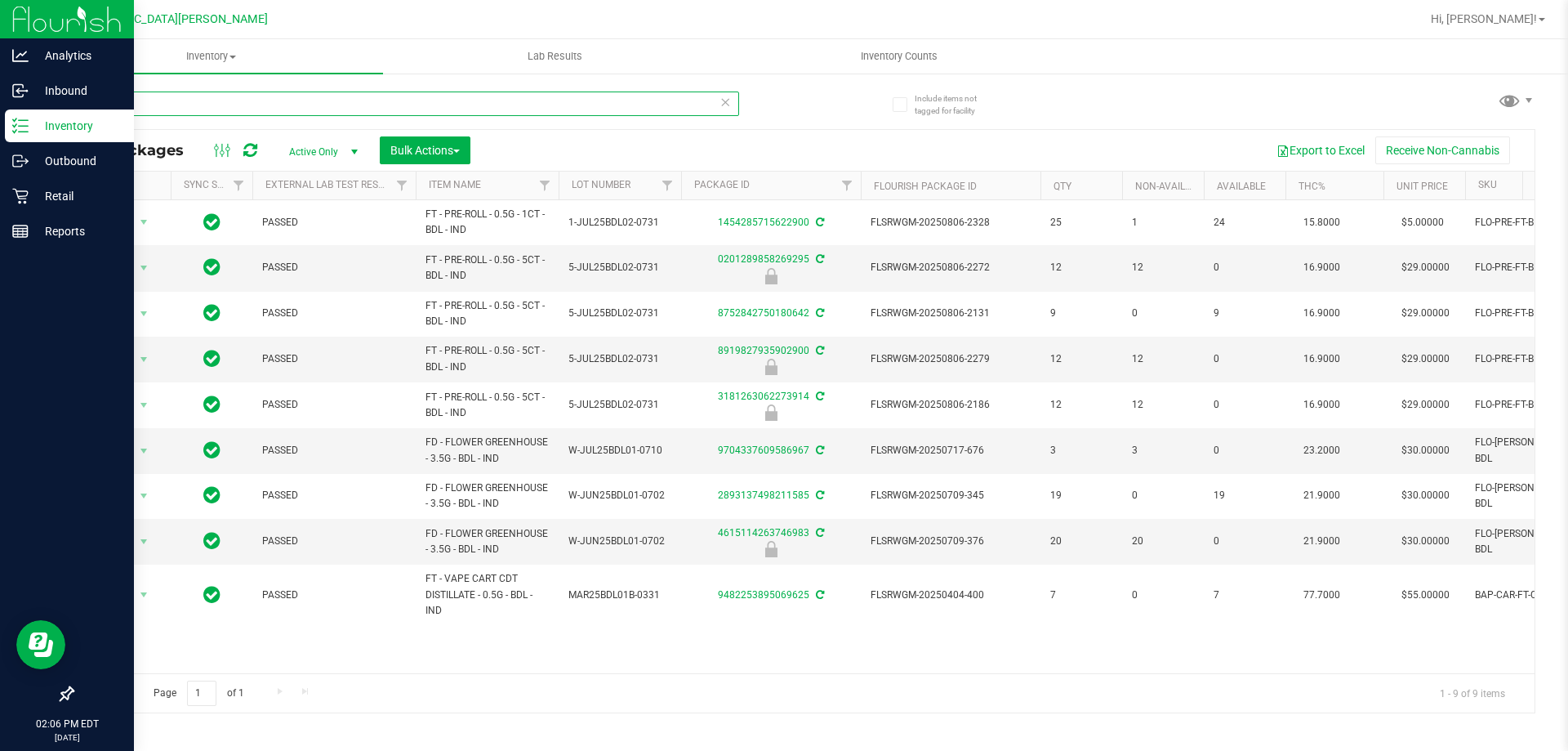
type input "bdl"
